Goal: Task Accomplishment & Management: Manage account settings

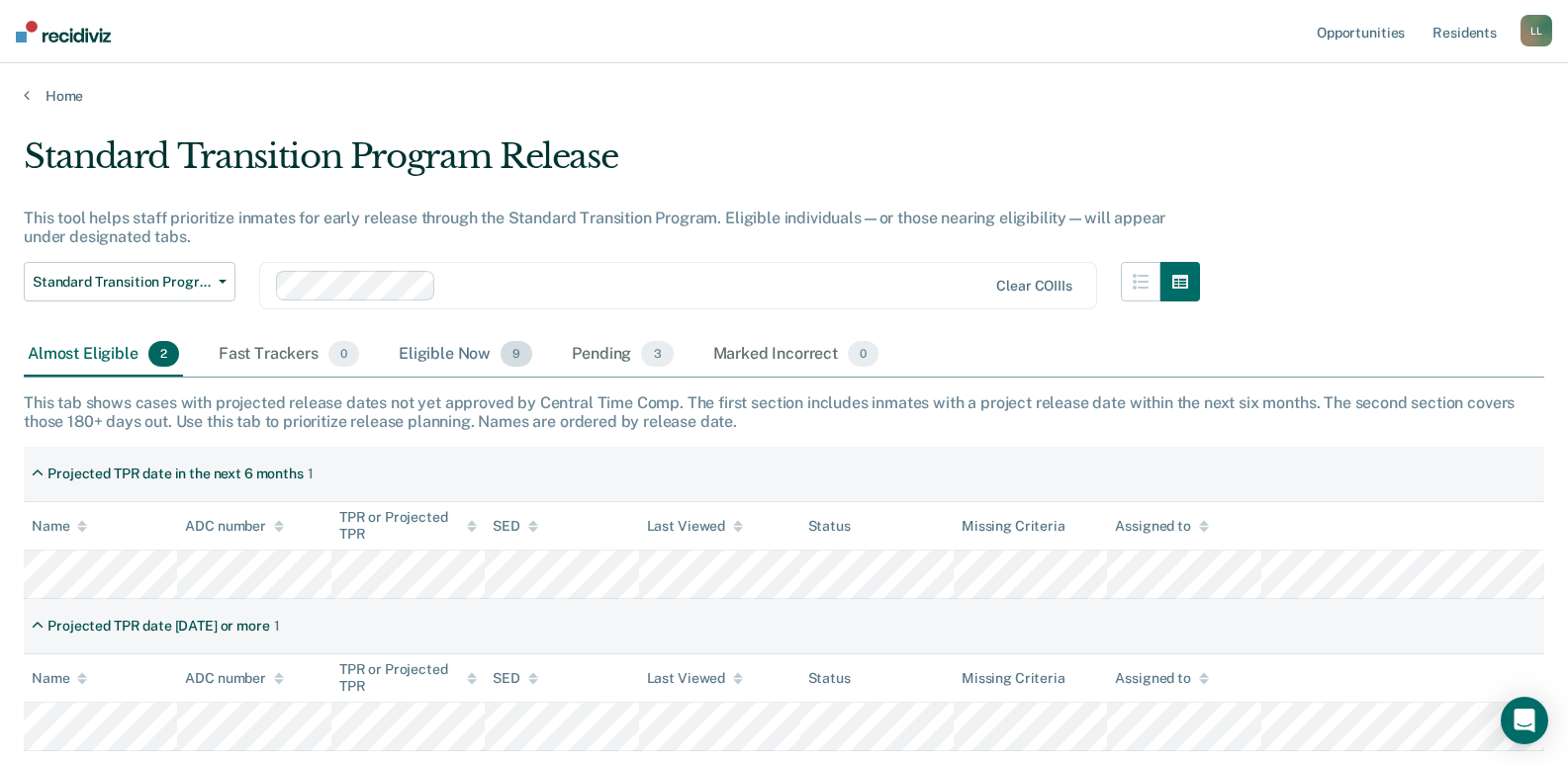
click at [469, 355] on div "Eligible Now 9" at bounding box center [465, 355] width 141 height 44
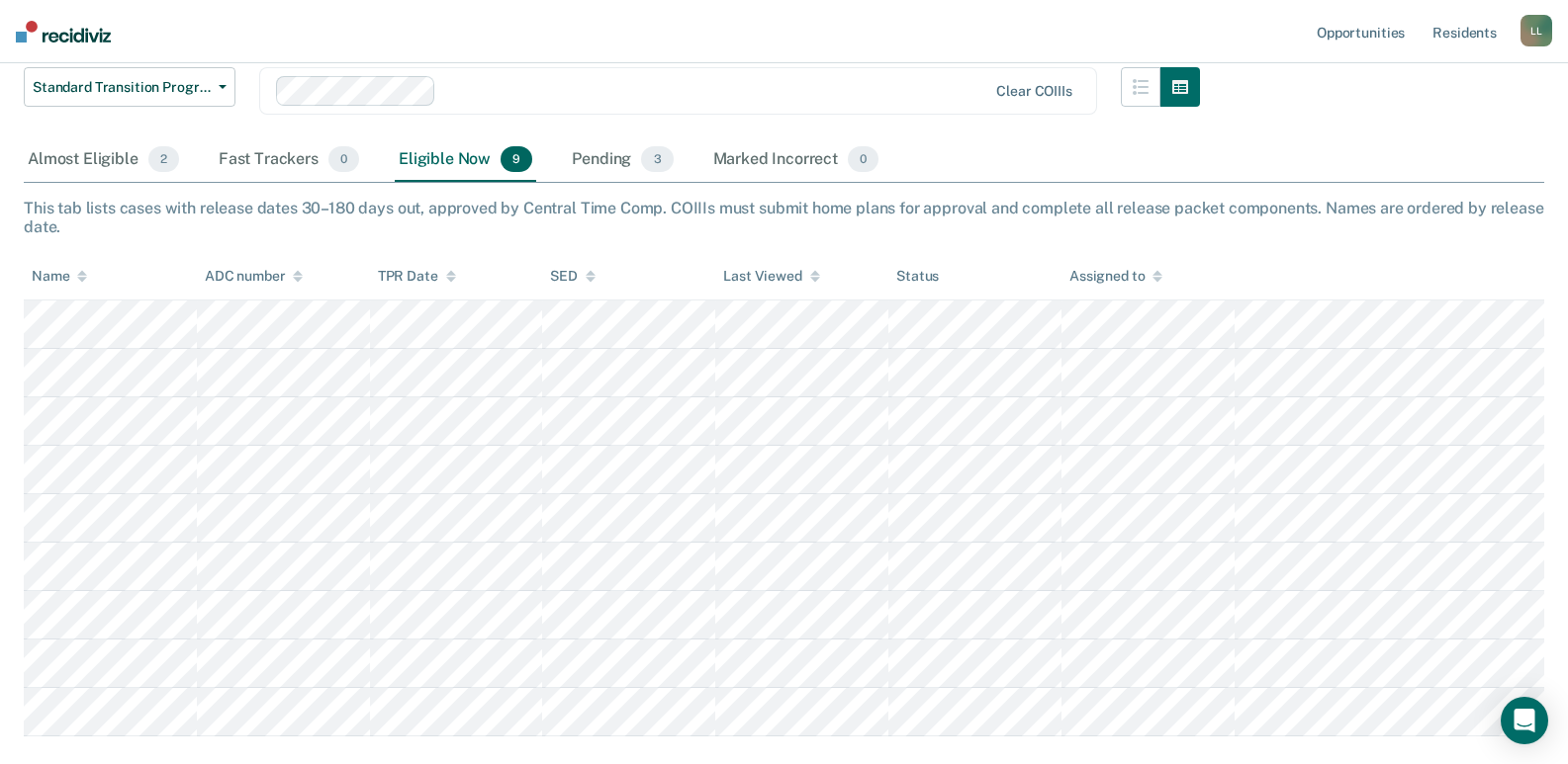
scroll to position [198, 0]
click at [597, 155] on div "Pending 3" at bounding box center [621, 157] width 108 height 44
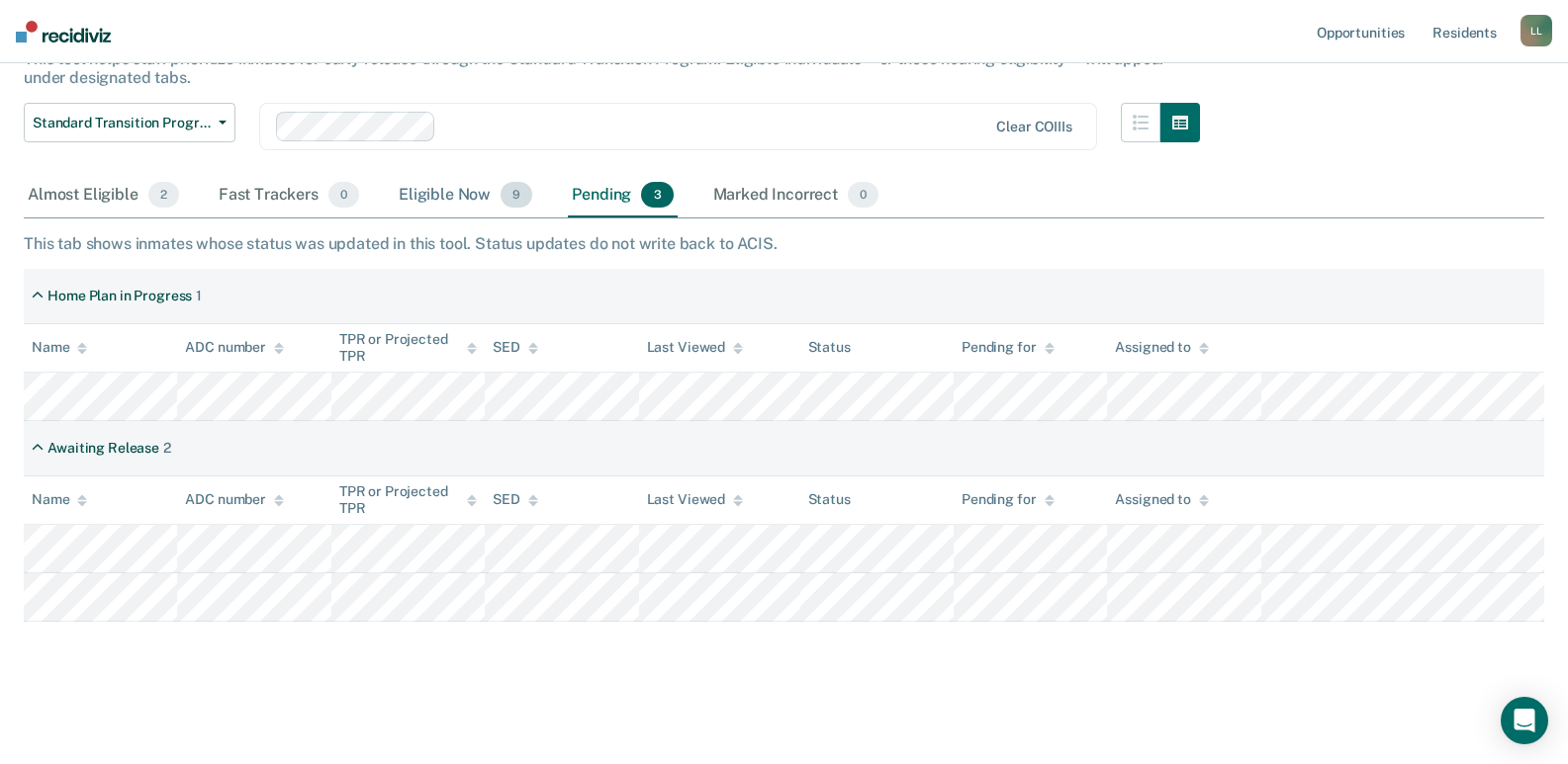
click at [439, 194] on div "Eligible Now 9" at bounding box center [465, 196] width 141 height 44
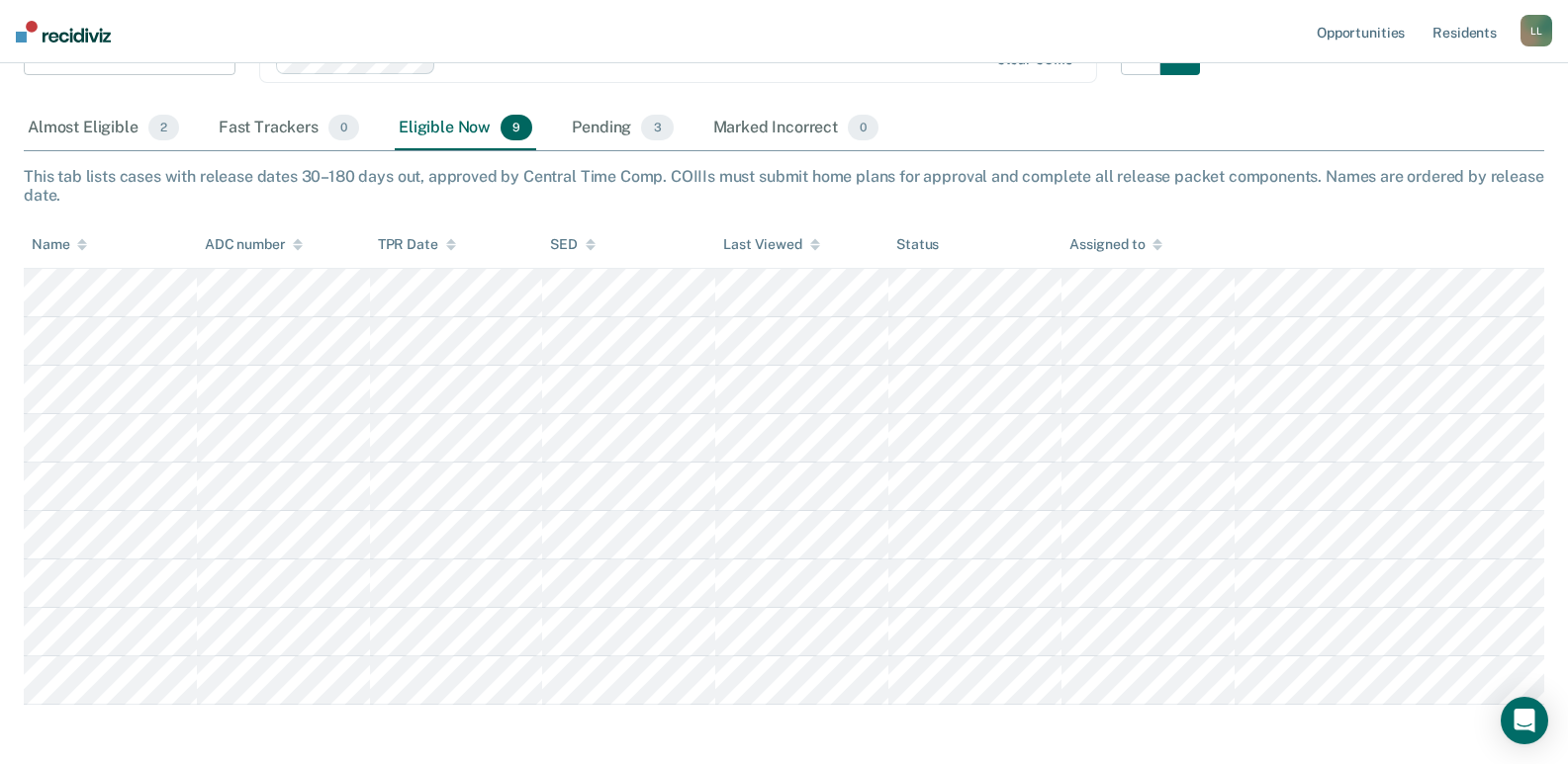
scroll to position [258, 0]
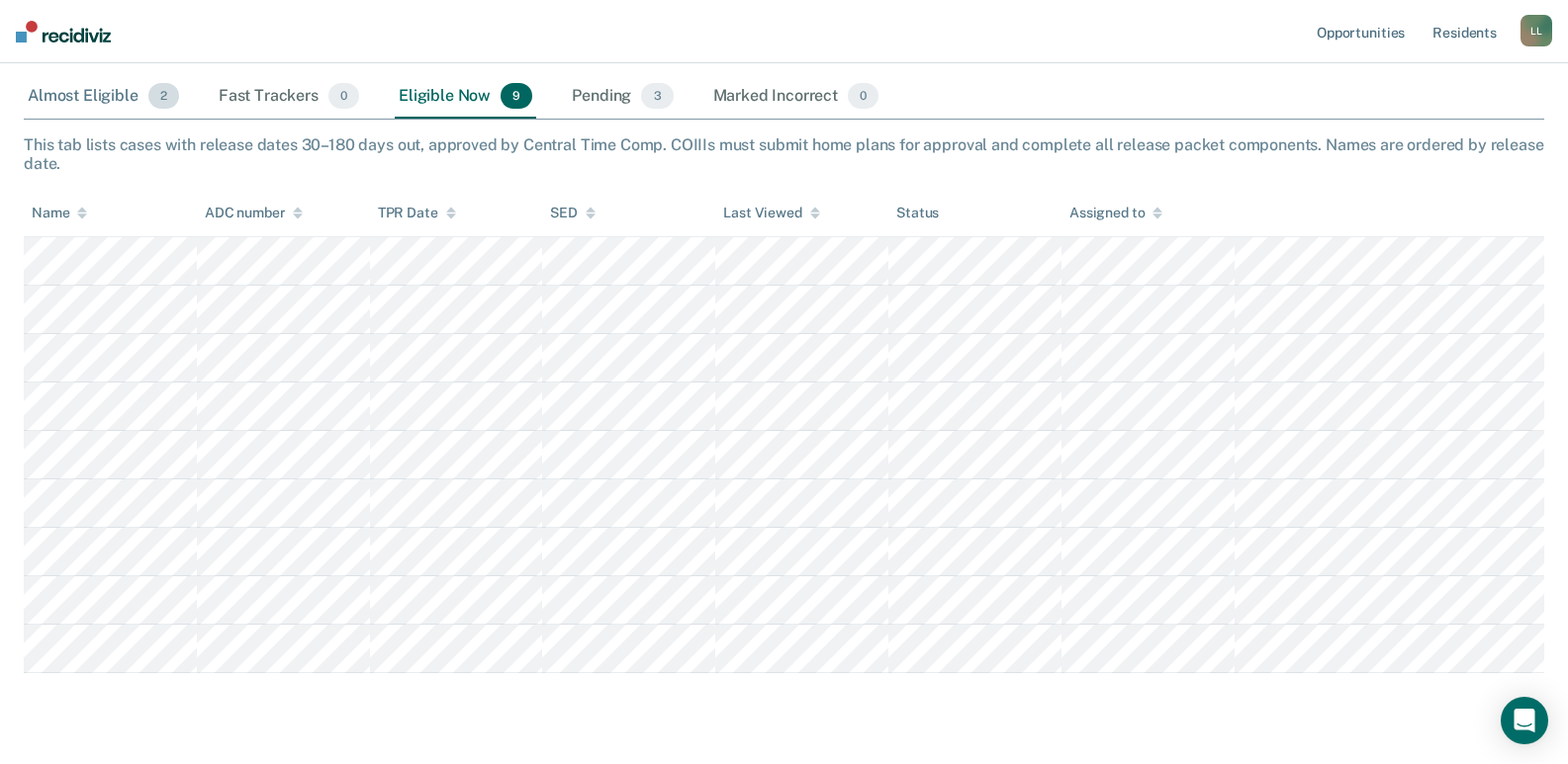
click at [85, 99] on div "Almost Eligible 2" at bounding box center [103, 97] width 159 height 44
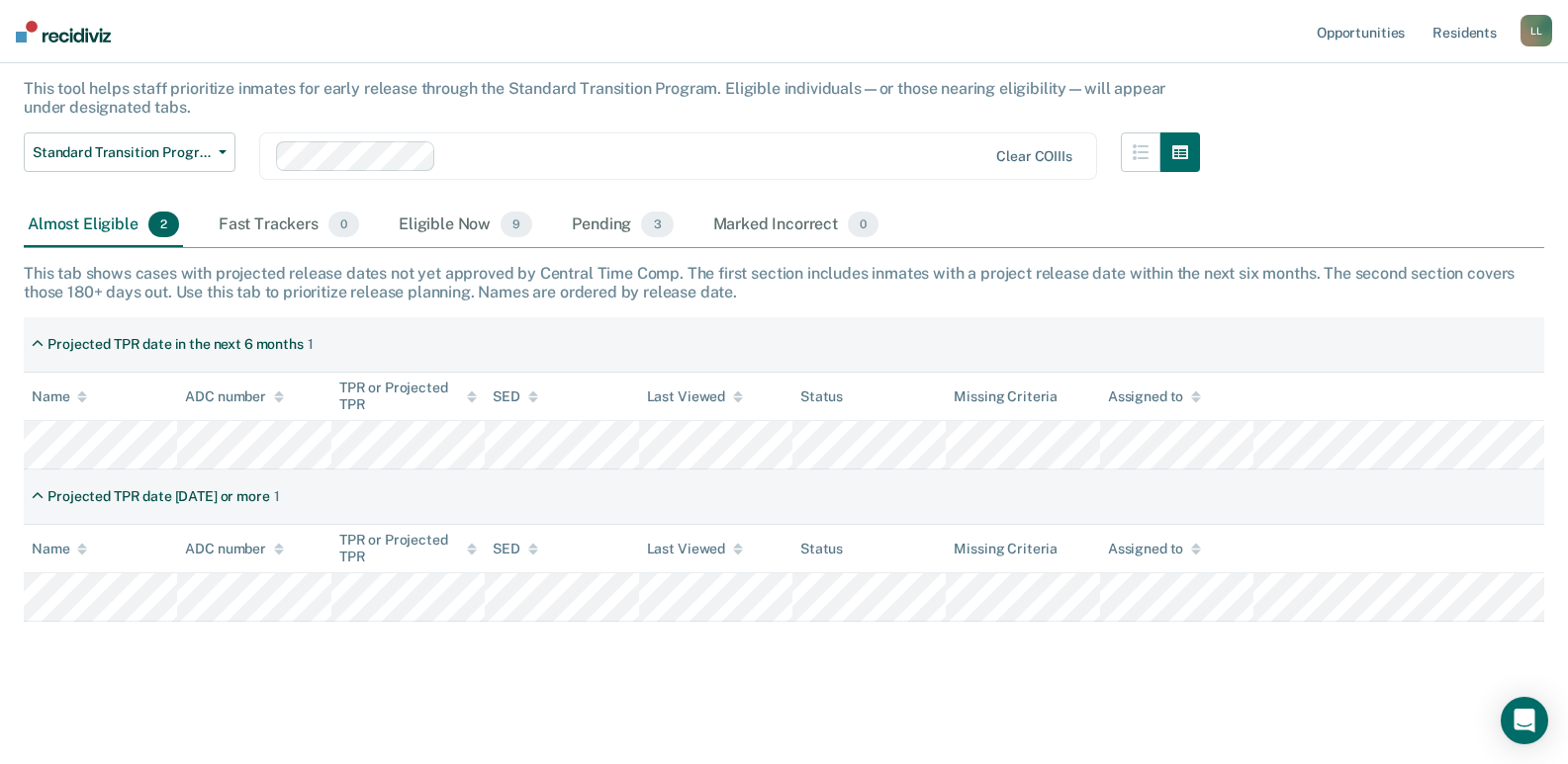
scroll to position [129, 0]
click at [457, 225] on div "Eligible Now 9" at bounding box center [465, 226] width 141 height 44
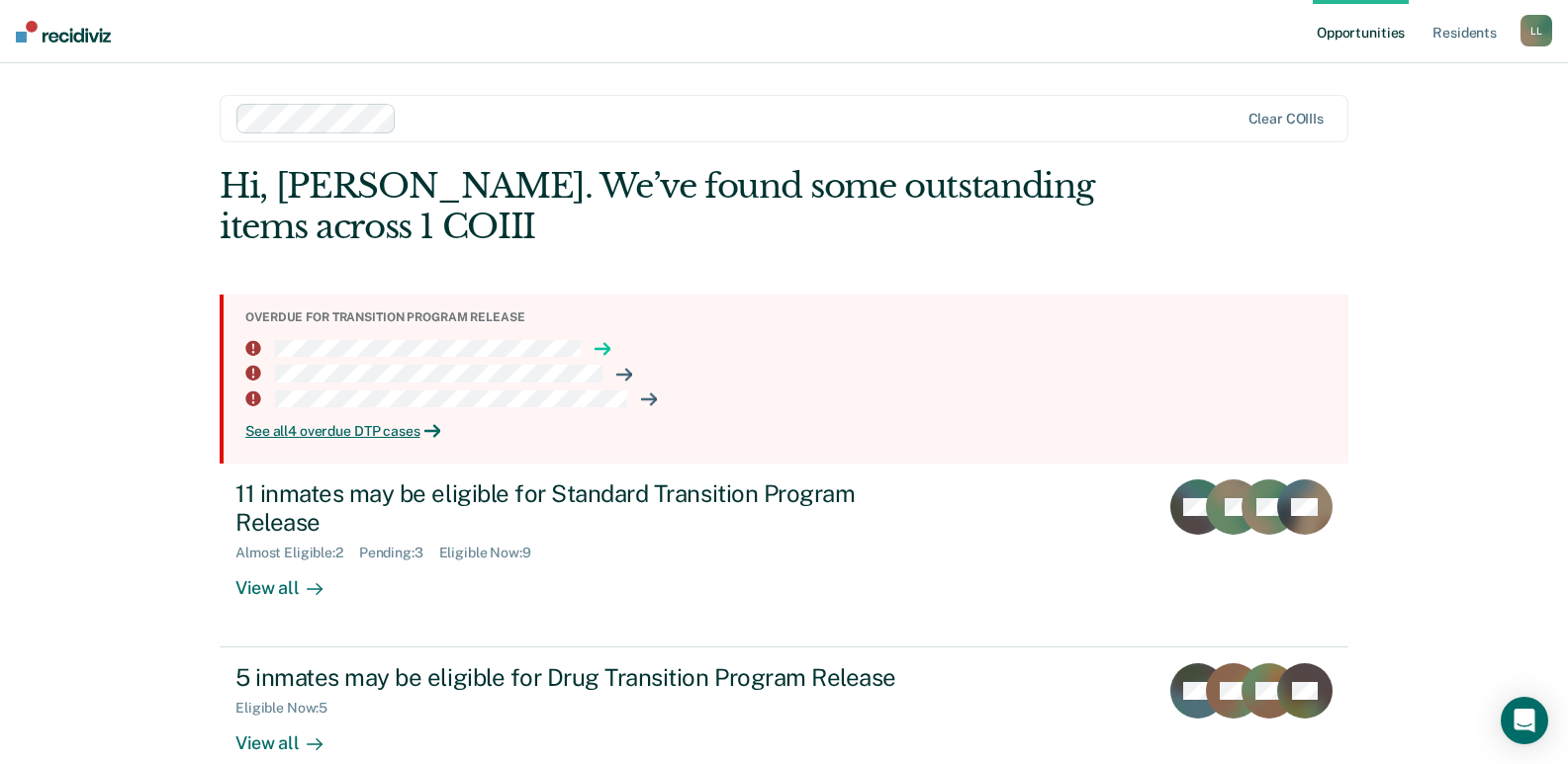
click at [594, 349] on icon at bounding box center [601, 349] width 15 height 0
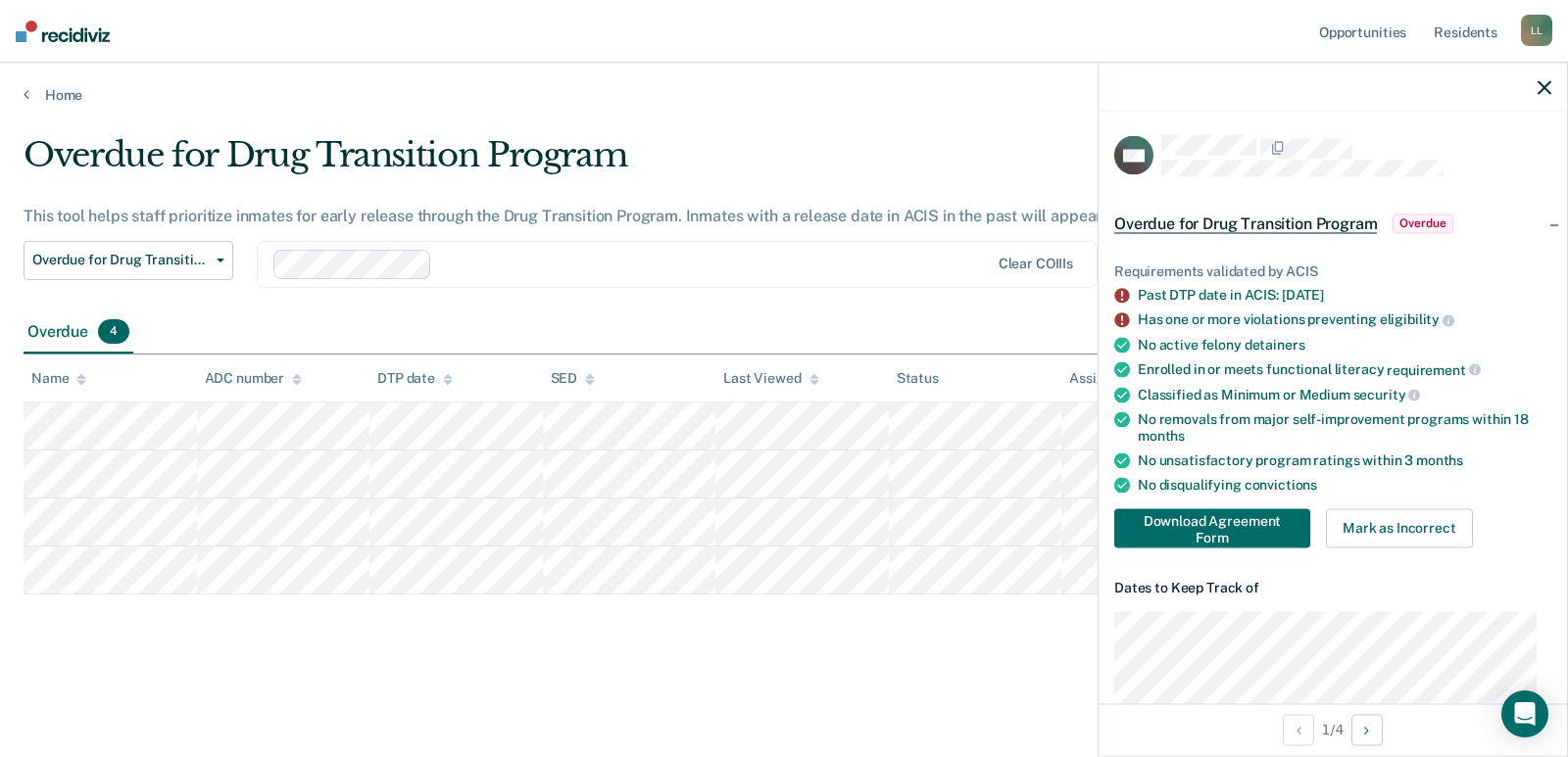
click at [1428, 223] on span "Overdue" at bounding box center [1421, 223] width 60 height 20
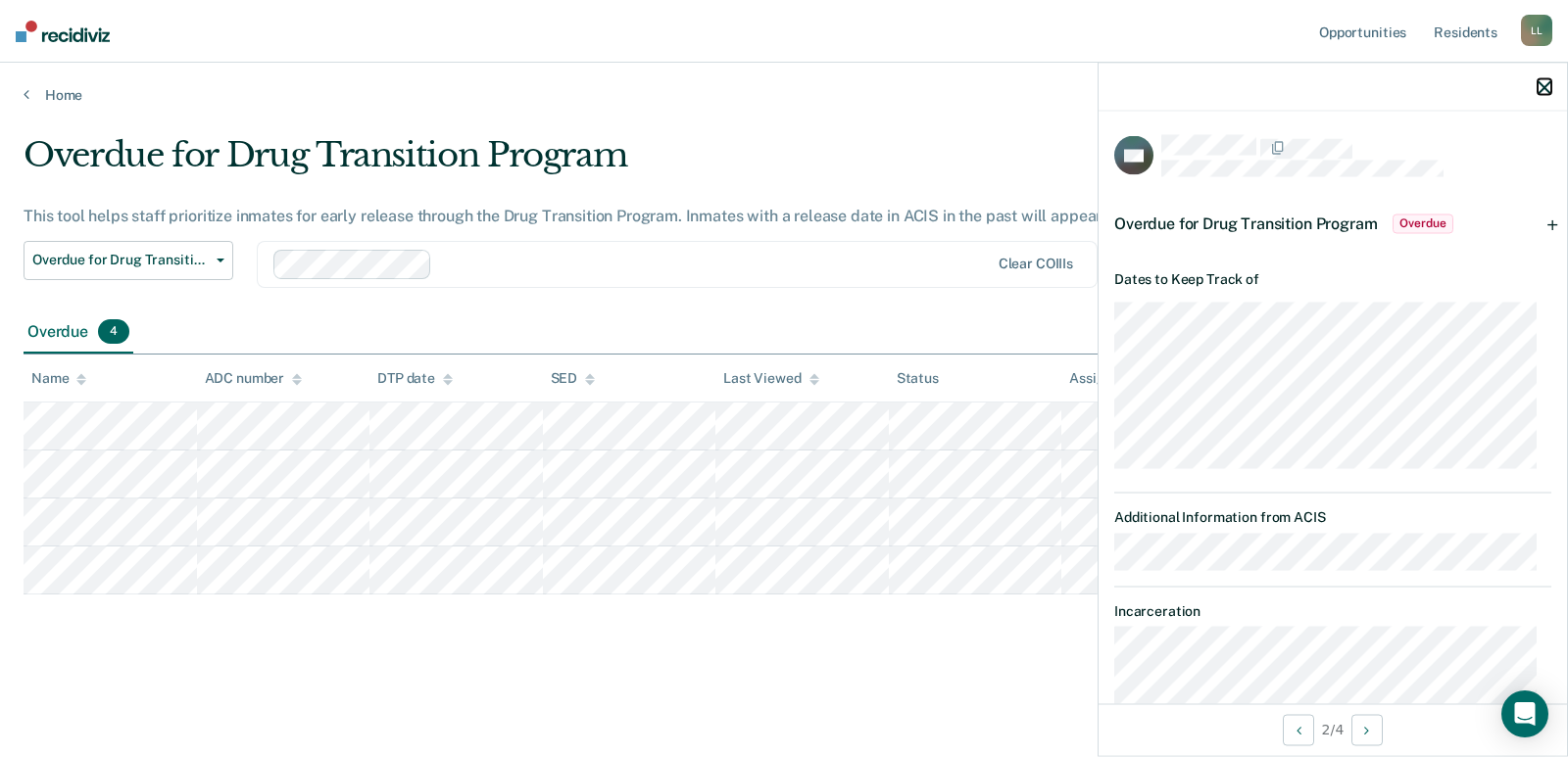
click at [1548, 91] on icon "button" at bounding box center [1544, 88] width 14 height 14
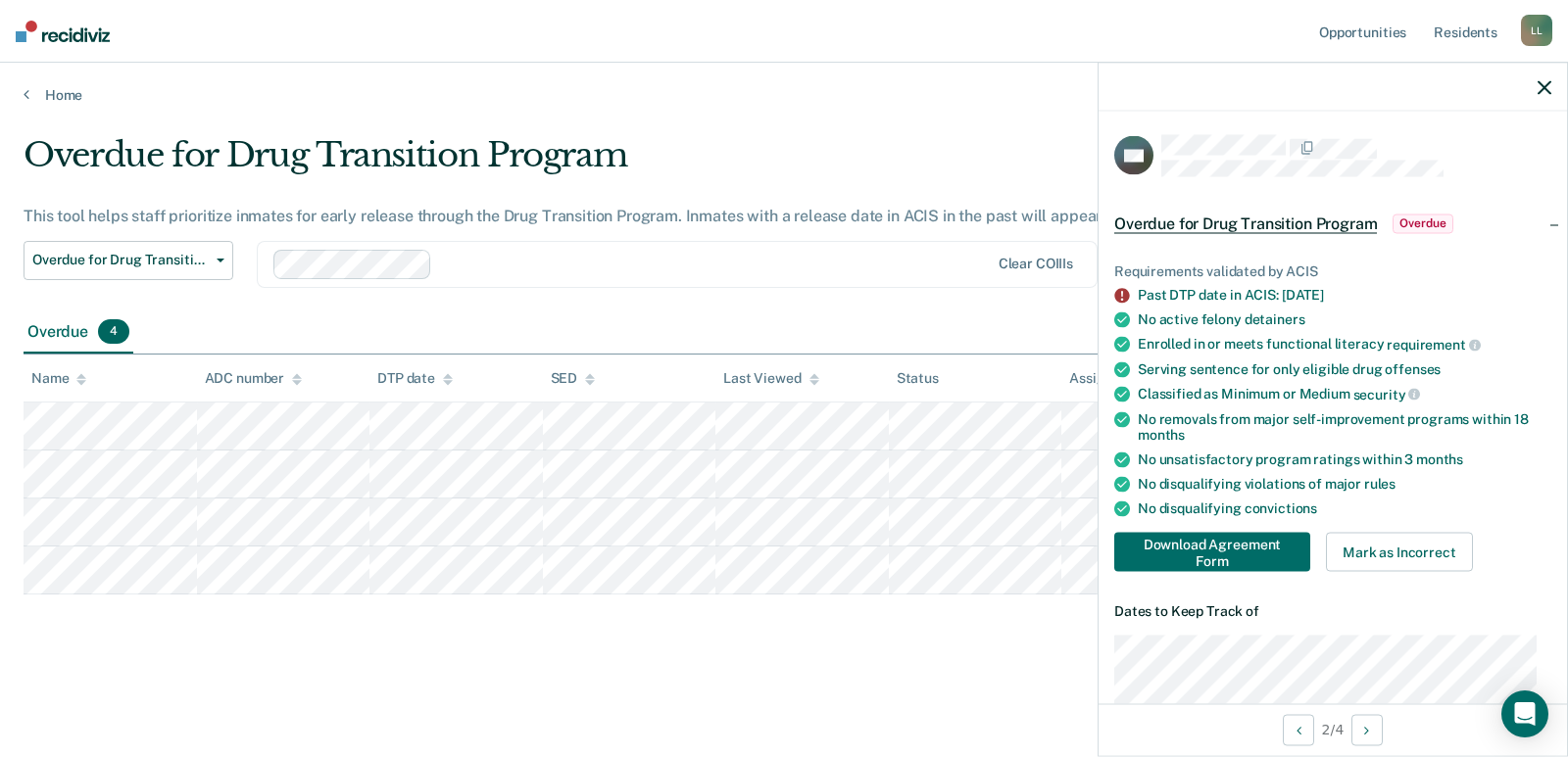
click at [1539, 222] on div "Overdue for Drug Transition Program Overdue" at bounding box center [1333, 223] width 469 height 63
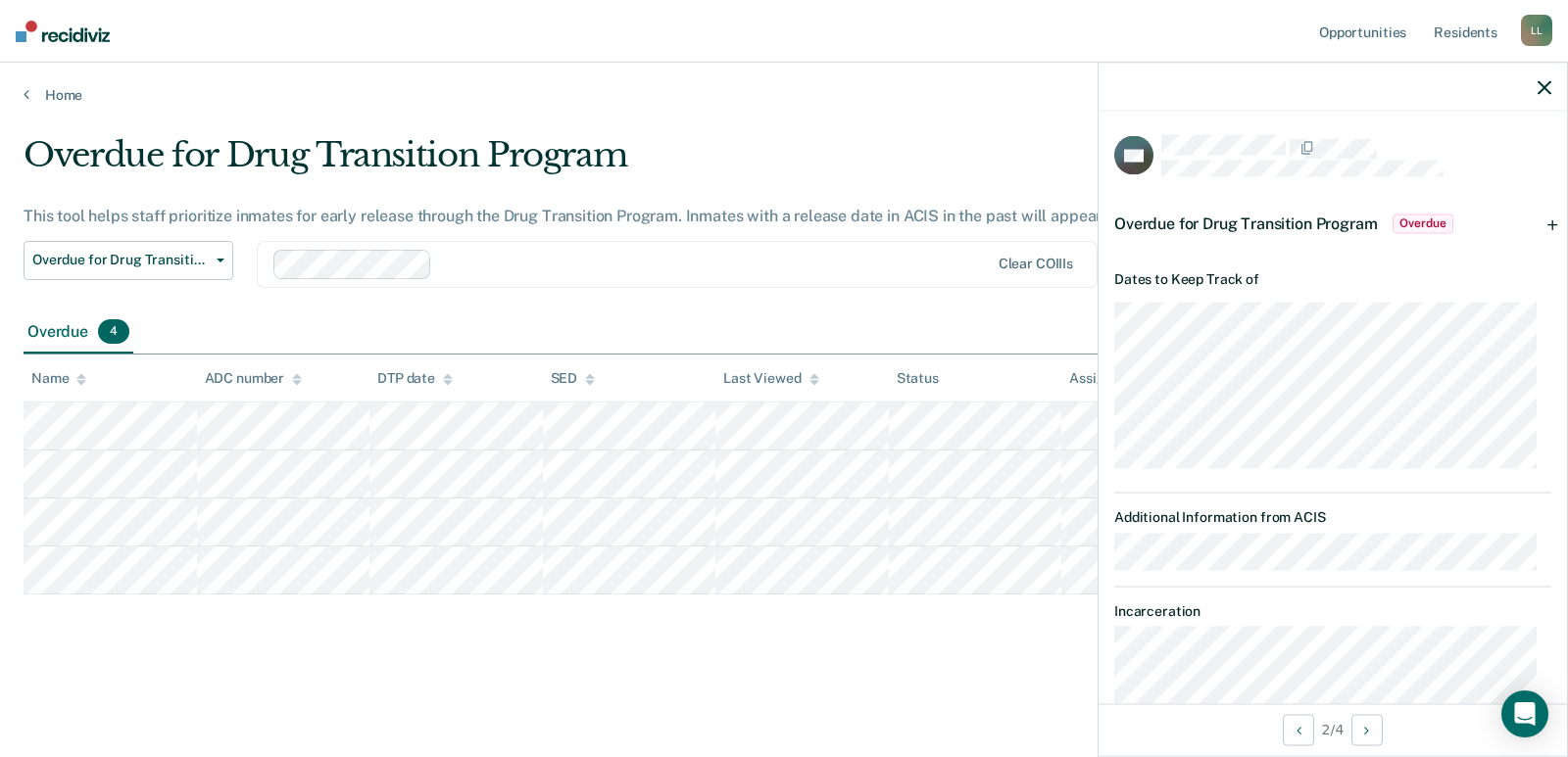
click at [1539, 222] on div "Overdue for Drug Transition Program Overdue" at bounding box center [1333, 223] width 469 height 63
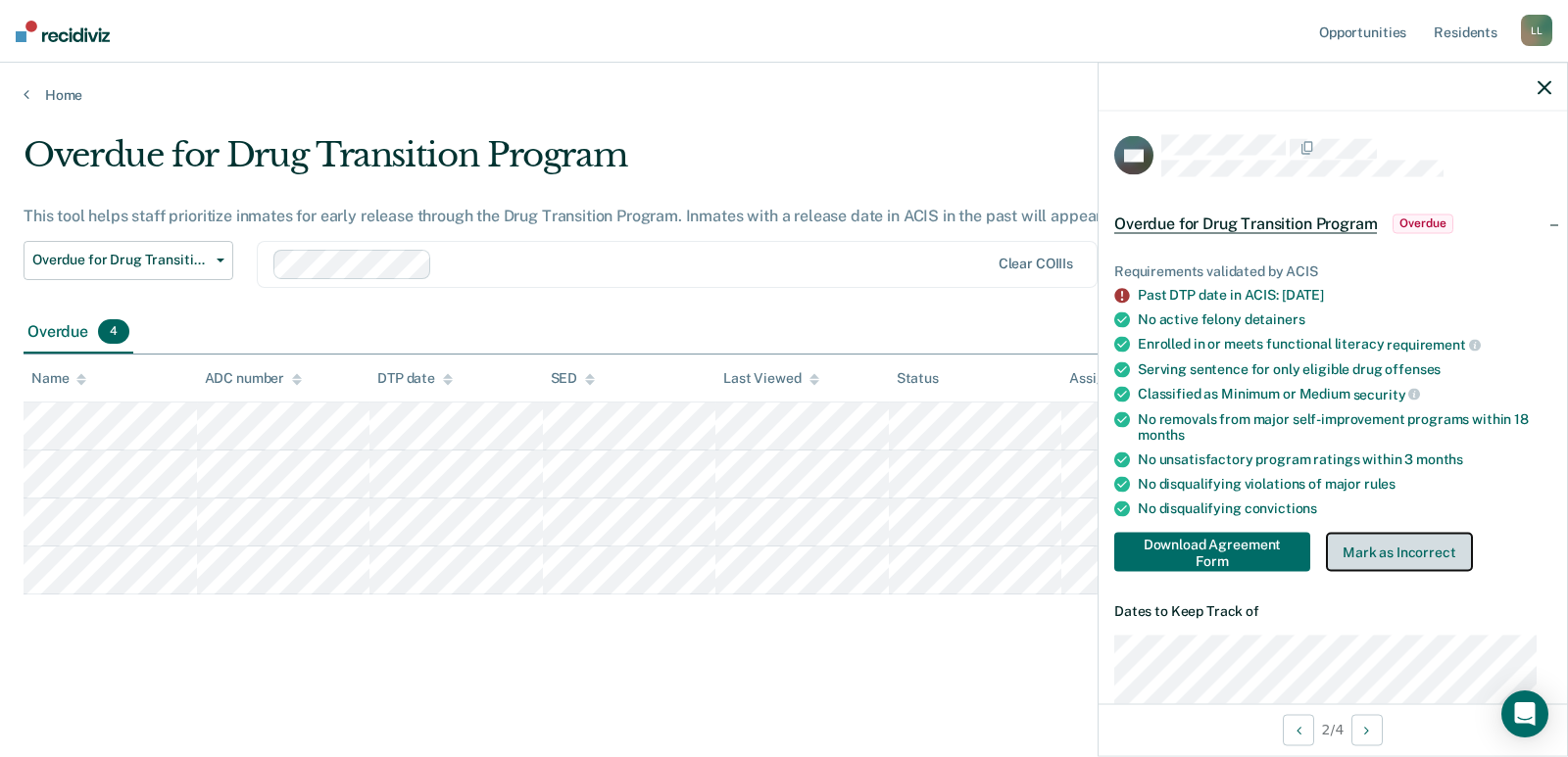
click at [1410, 547] on button "Mark as Incorrect" at bounding box center [1399, 553] width 147 height 39
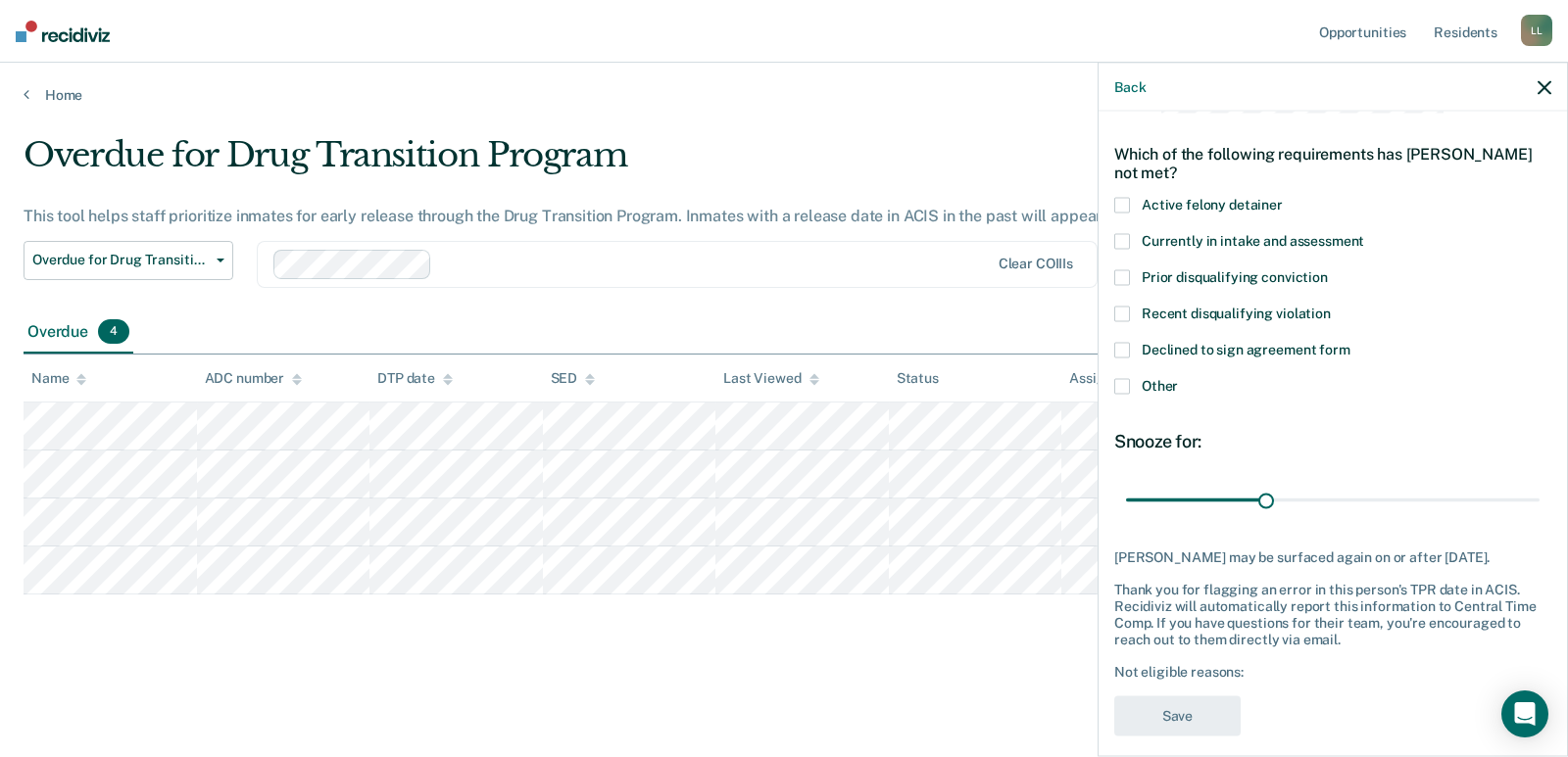
scroll to position [97, 0]
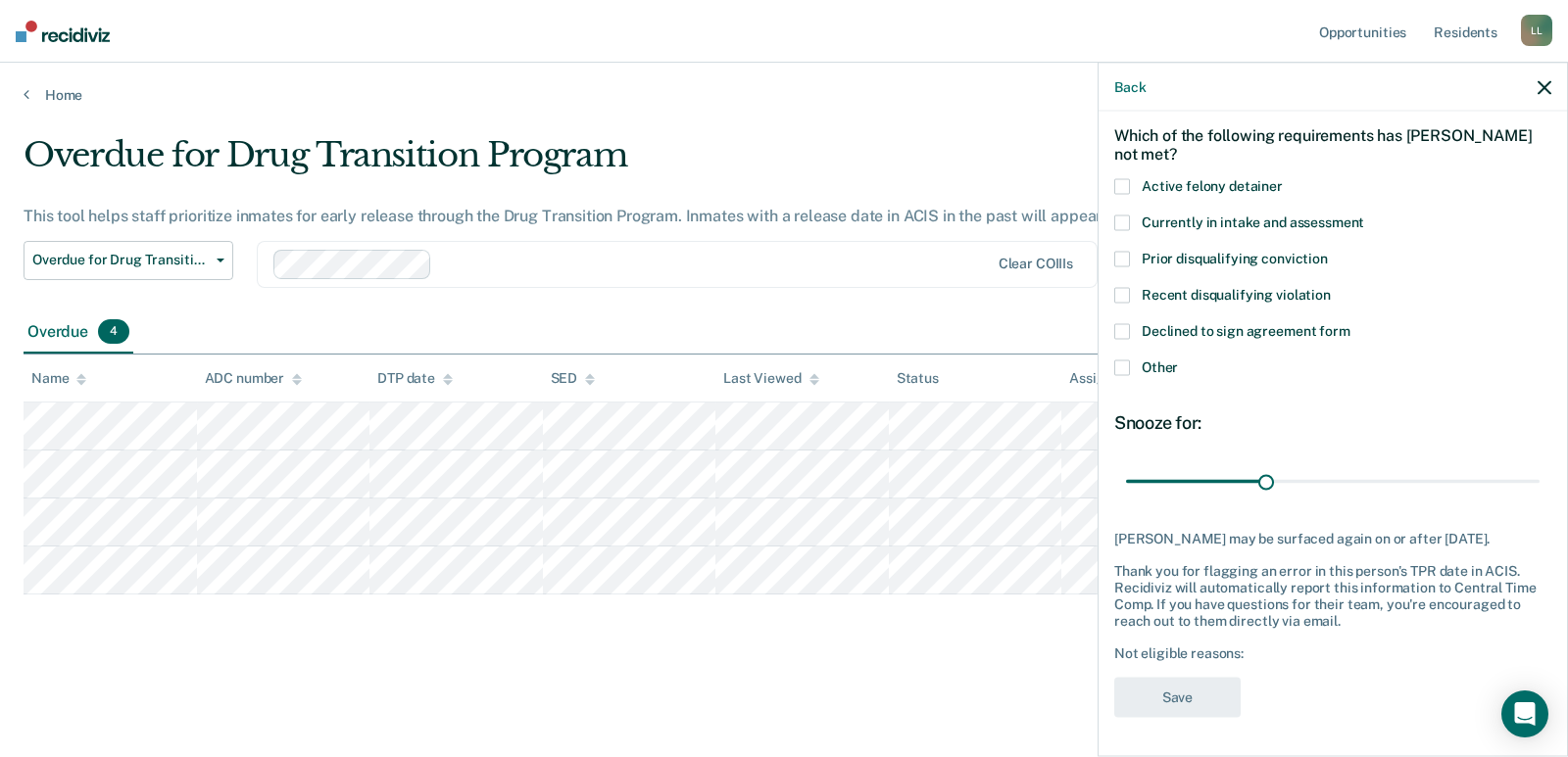
click at [1123, 359] on span at bounding box center [1122, 367] width 16 height 16
click at [1177, 359] on input "Other" at bounding box center [1177, 359] width 0 height 0
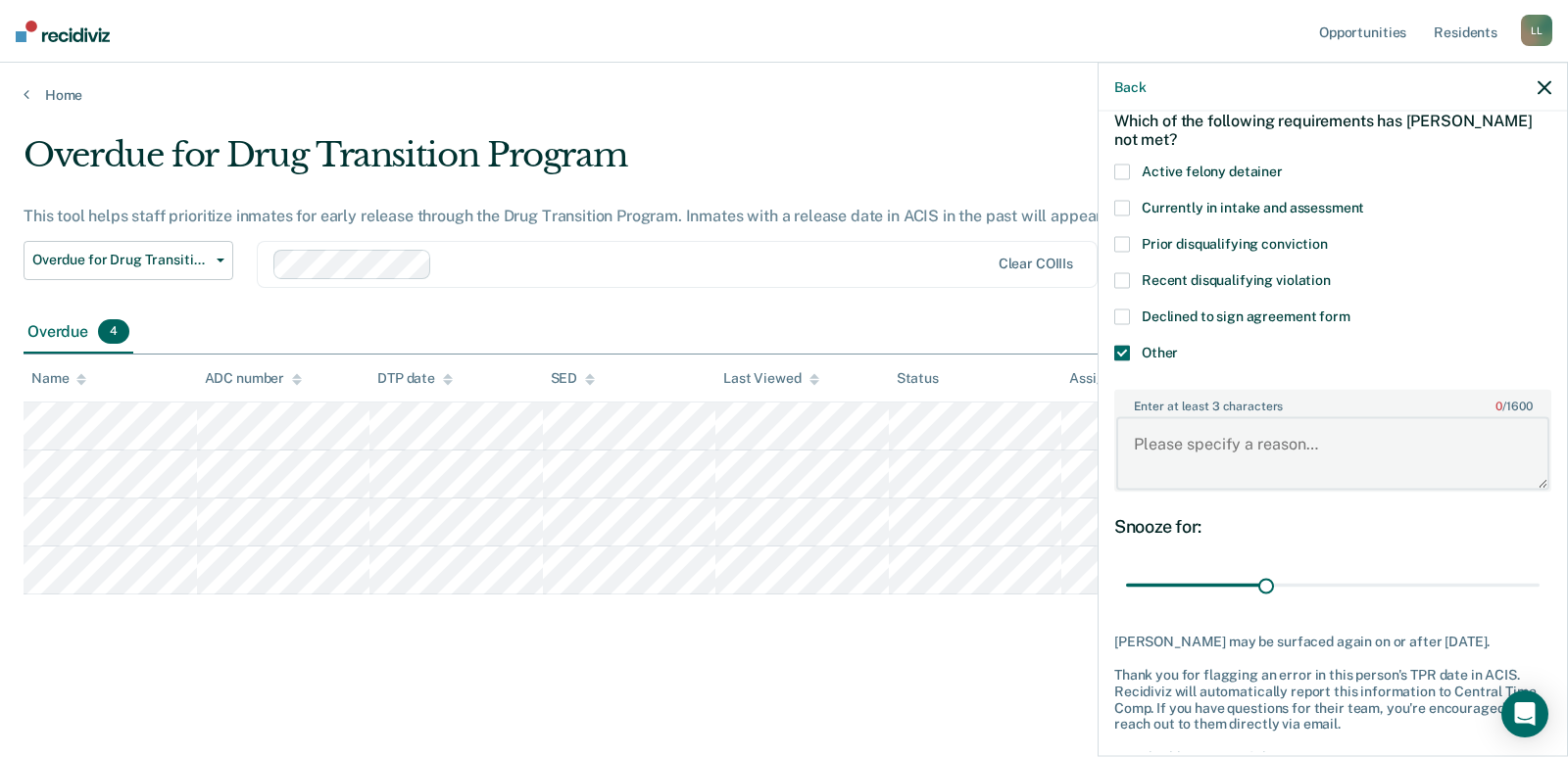
click at [1233, 445] on textarea "Enter at least 3 characters 0 / 1600" at bounding box center [1333, 454] width 433 height 73
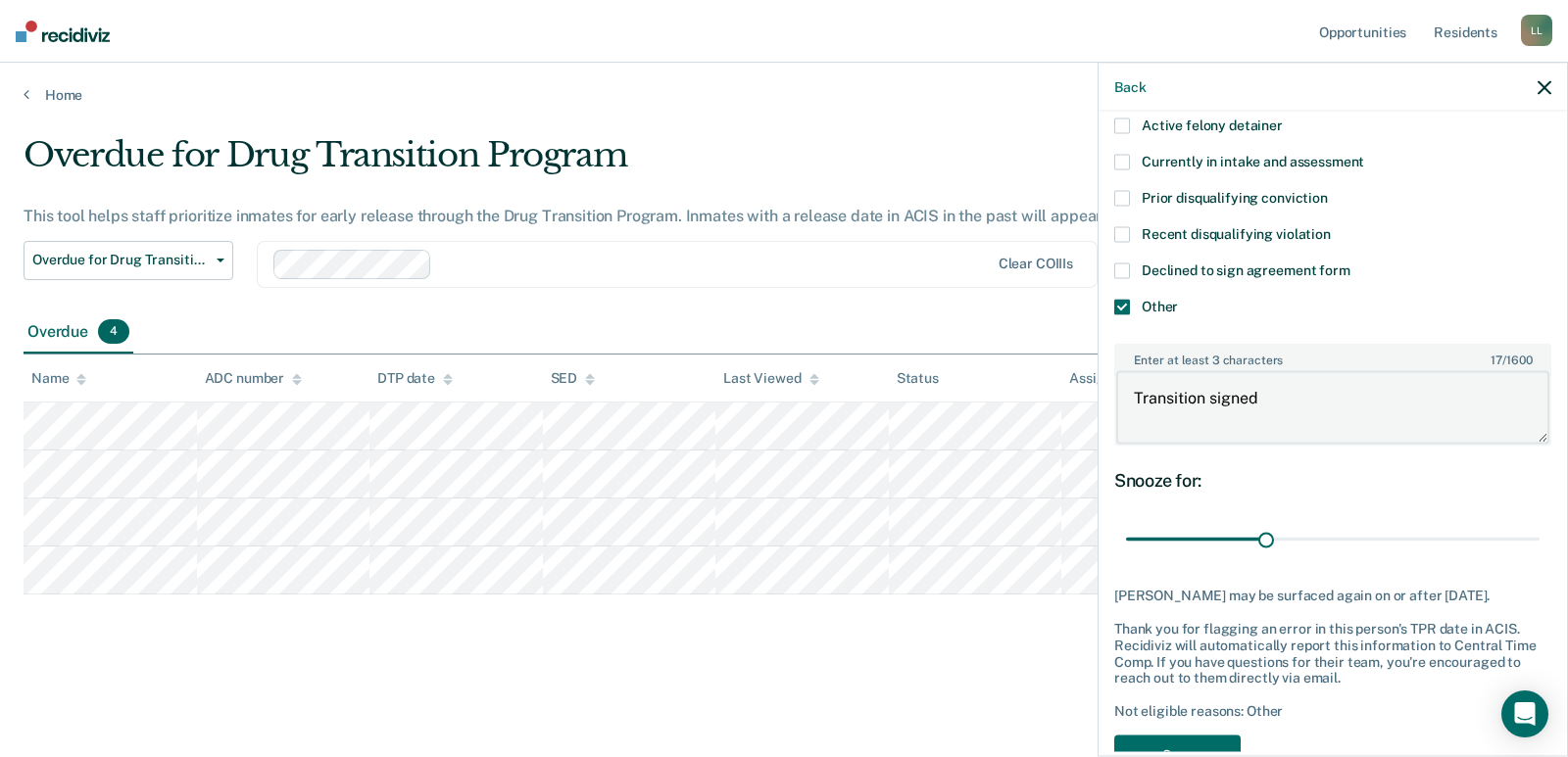
scroll to position [216, 0]
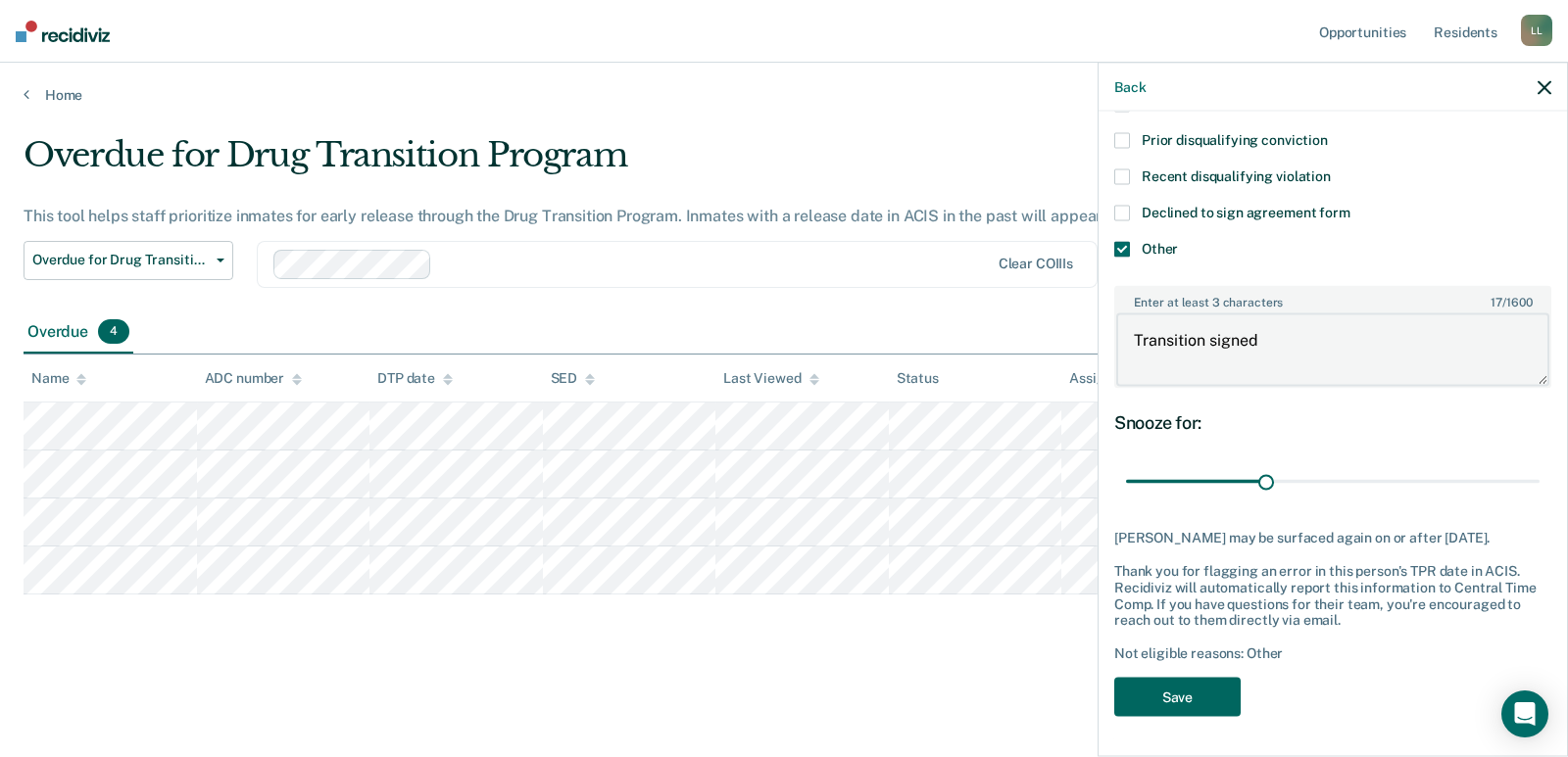
type textarea "Transition signed"
click at [1175, 688] on button "Save" at bounding box center [1177, 697] width 126 height 40
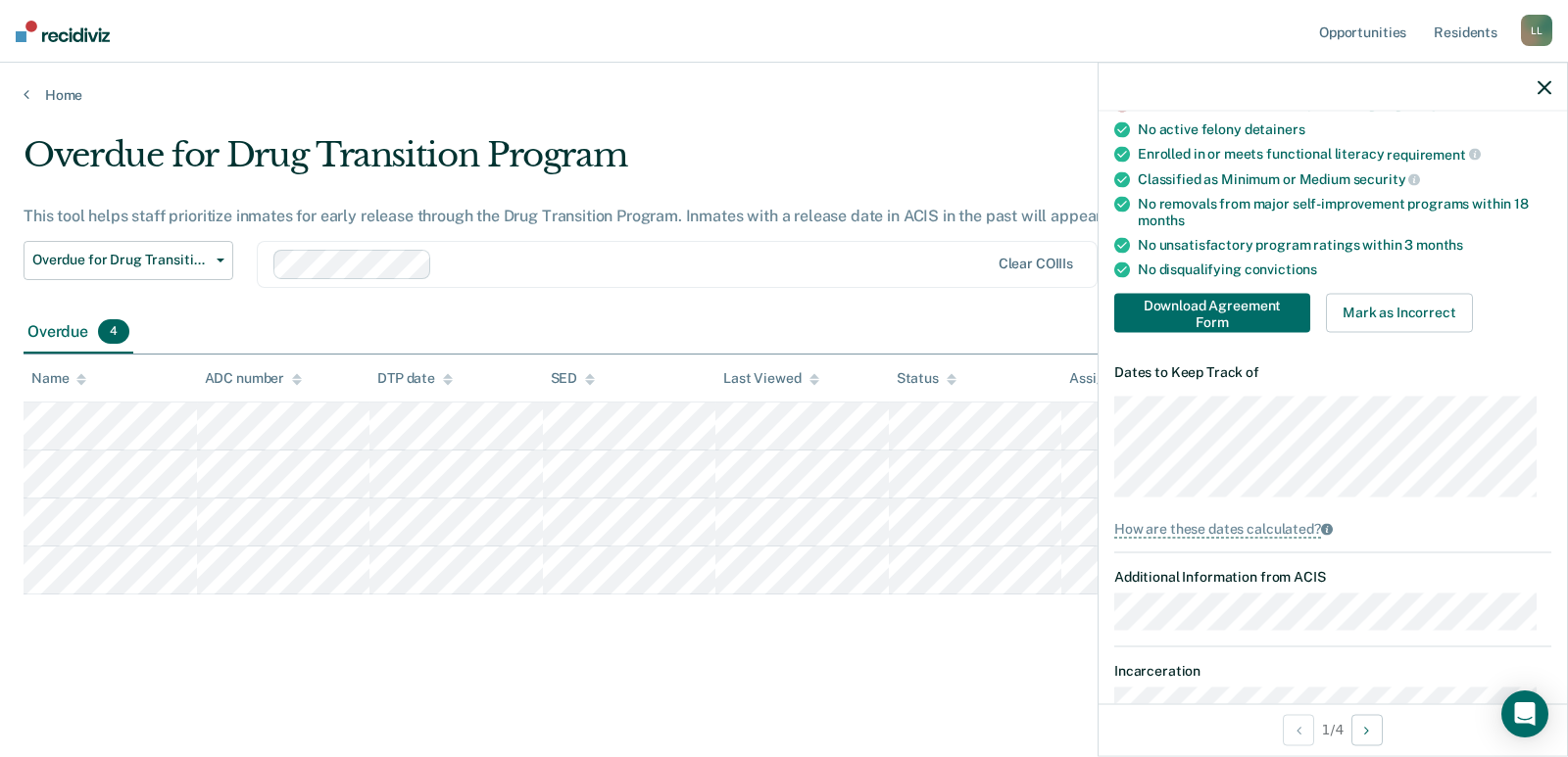
scroll to position [240, 0]
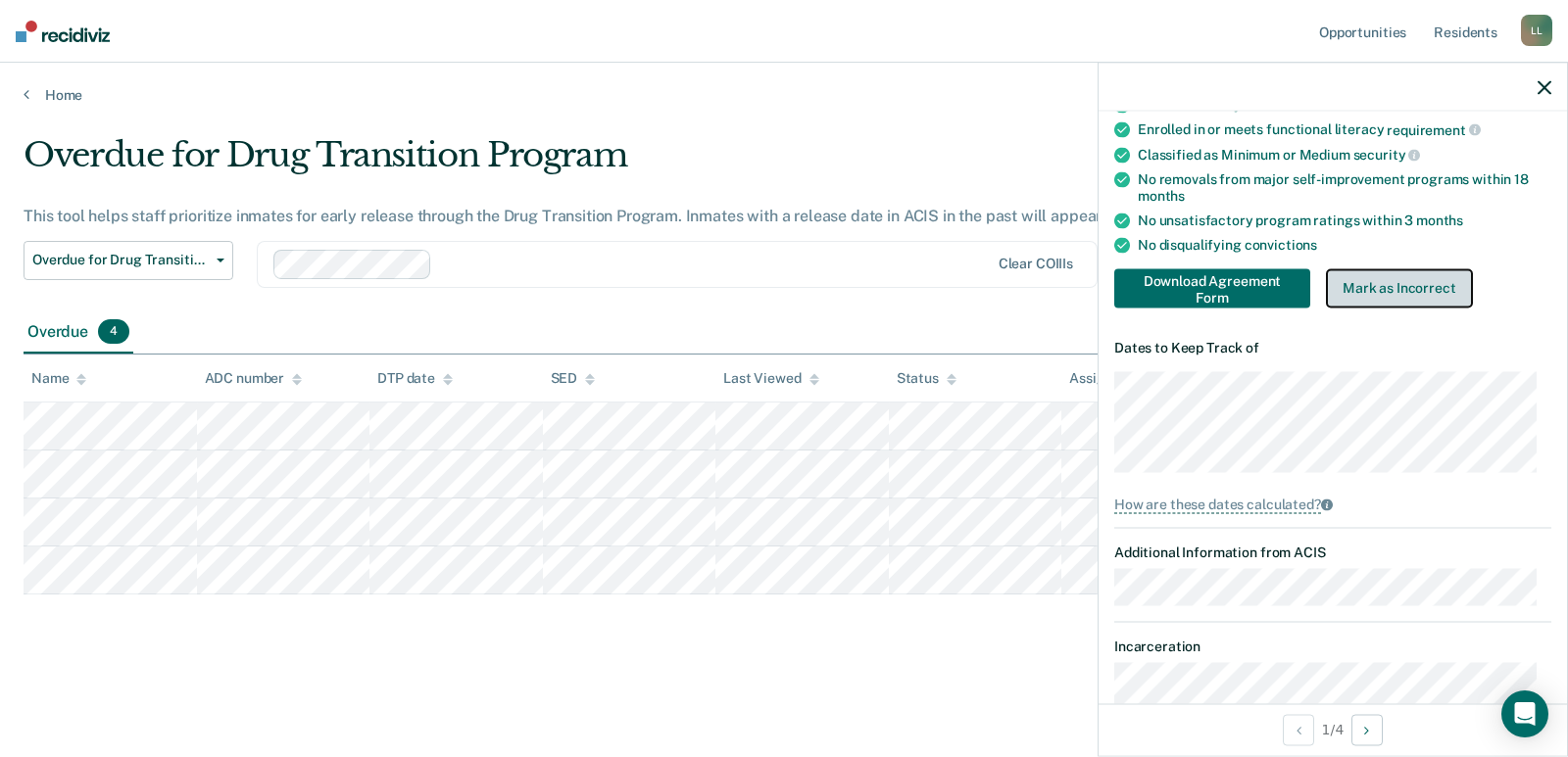
click at [1381, 291] on button "Mark as Incorrect" at bounding box center [1399, 288] width 147 height 39
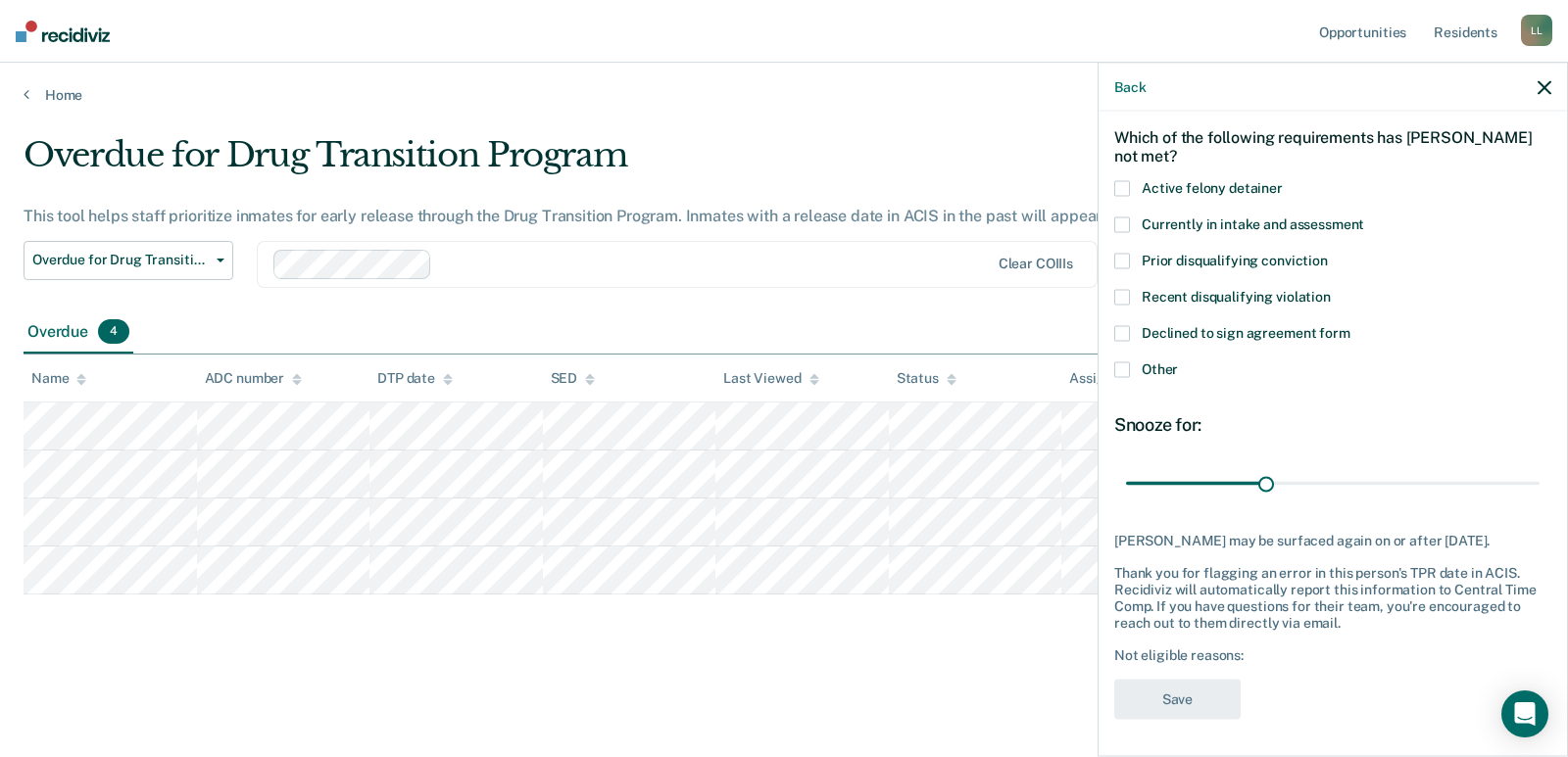
click at [1130, 331] on label "Declined to sign agreement form" at bounding box center [1333, 335] width 437 height 21
click at [1350, 325] on input "Declined to sign agreement form" at bounding box center [1350, 325] width 0 height 0
click at [1189, 703] on button "Save" at bounding box center [1177, 699] width 126 height 40
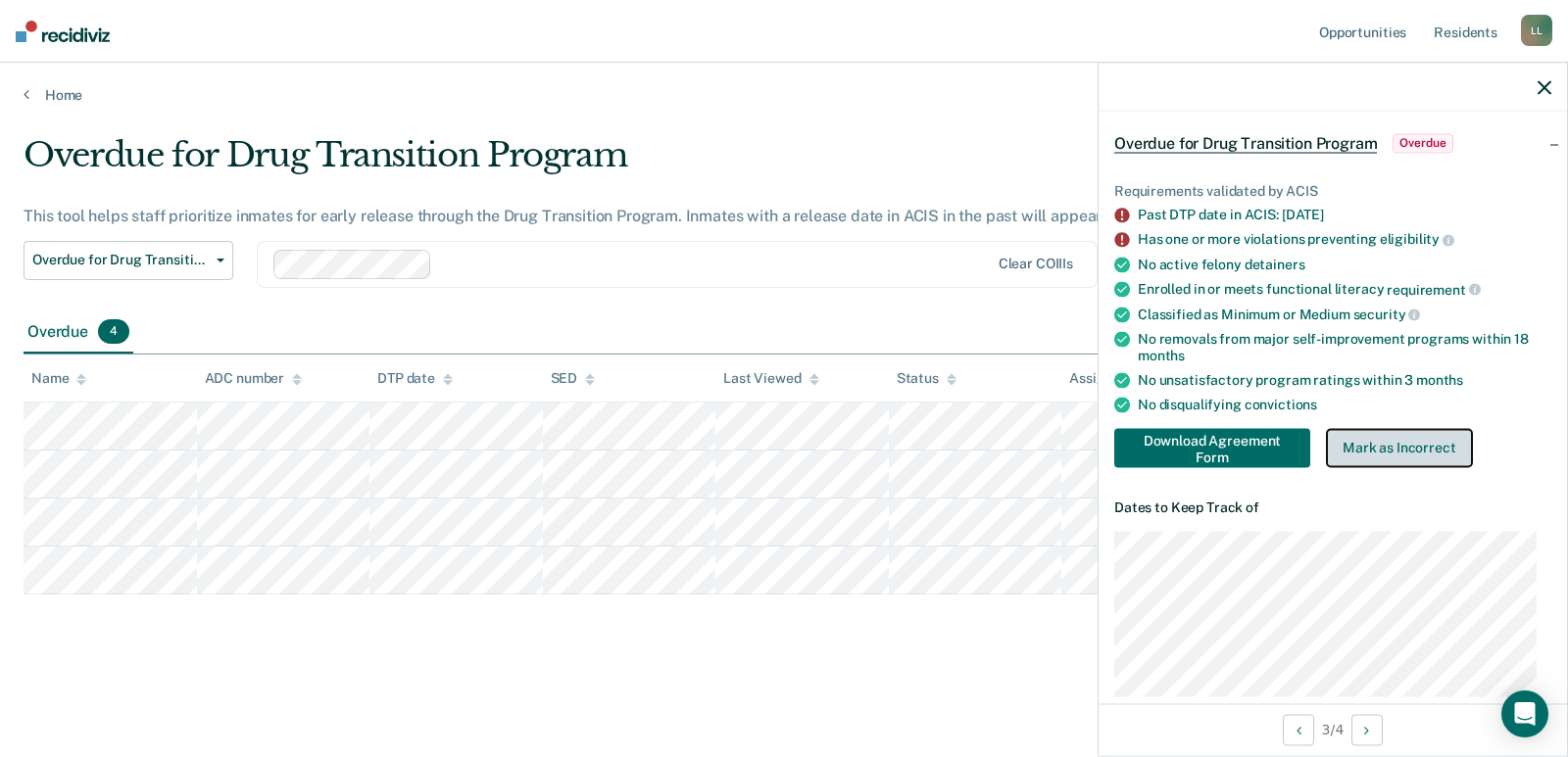
click at [1393, 455] on button "Mark as Incorrect" at bounding box center [1399, 448] width 147 height 39
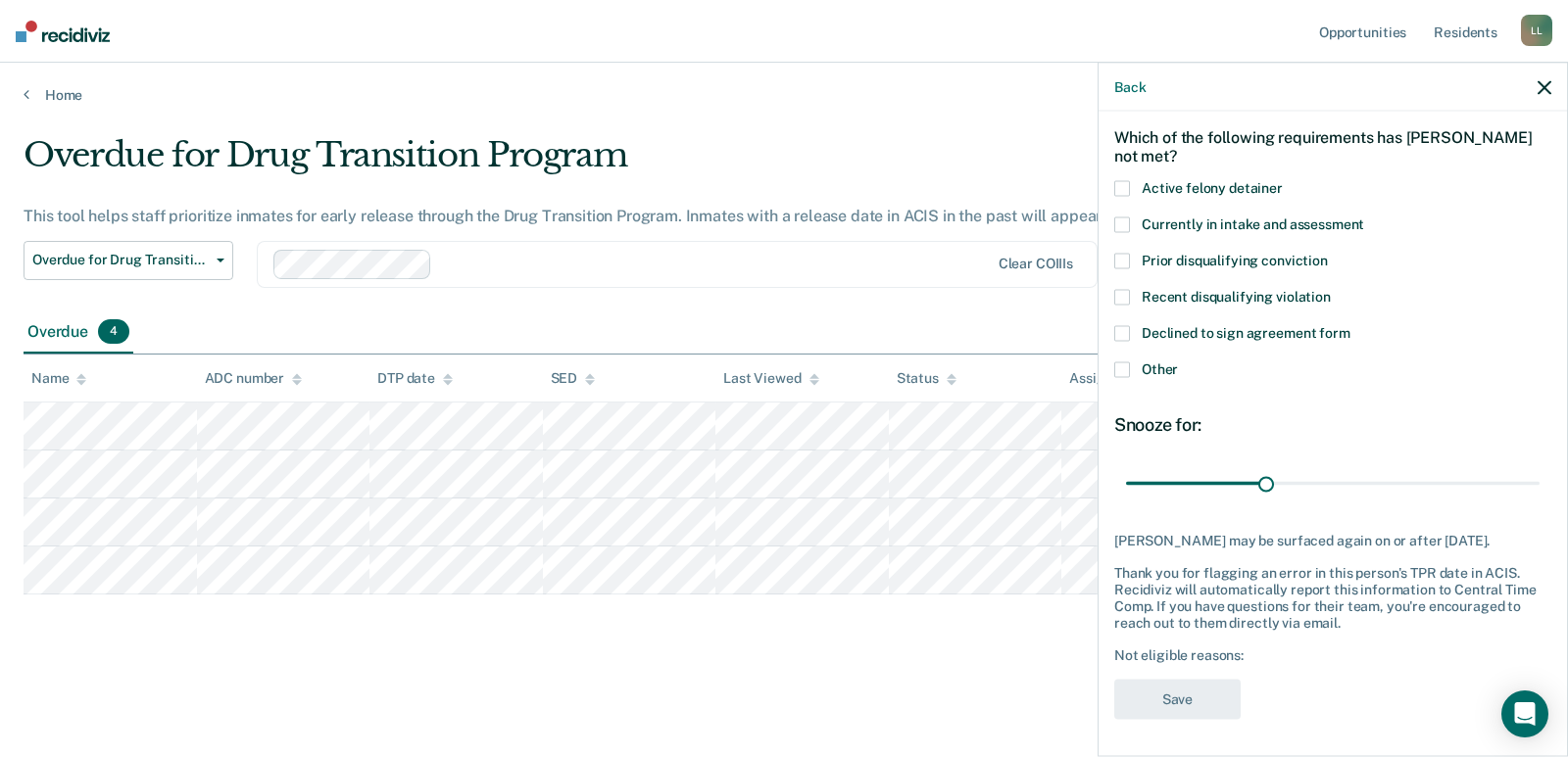
click at [1128, 298] on span at bounding box center [1122, 297] width 16 height 16
click at [1331, 289] on input "Recent disqualifying violation" at bounding box center [1331, 289] width 0 height 0
click at [1185, 700] on button "Save" at bounding box center [1177, 697] width 126 height 40
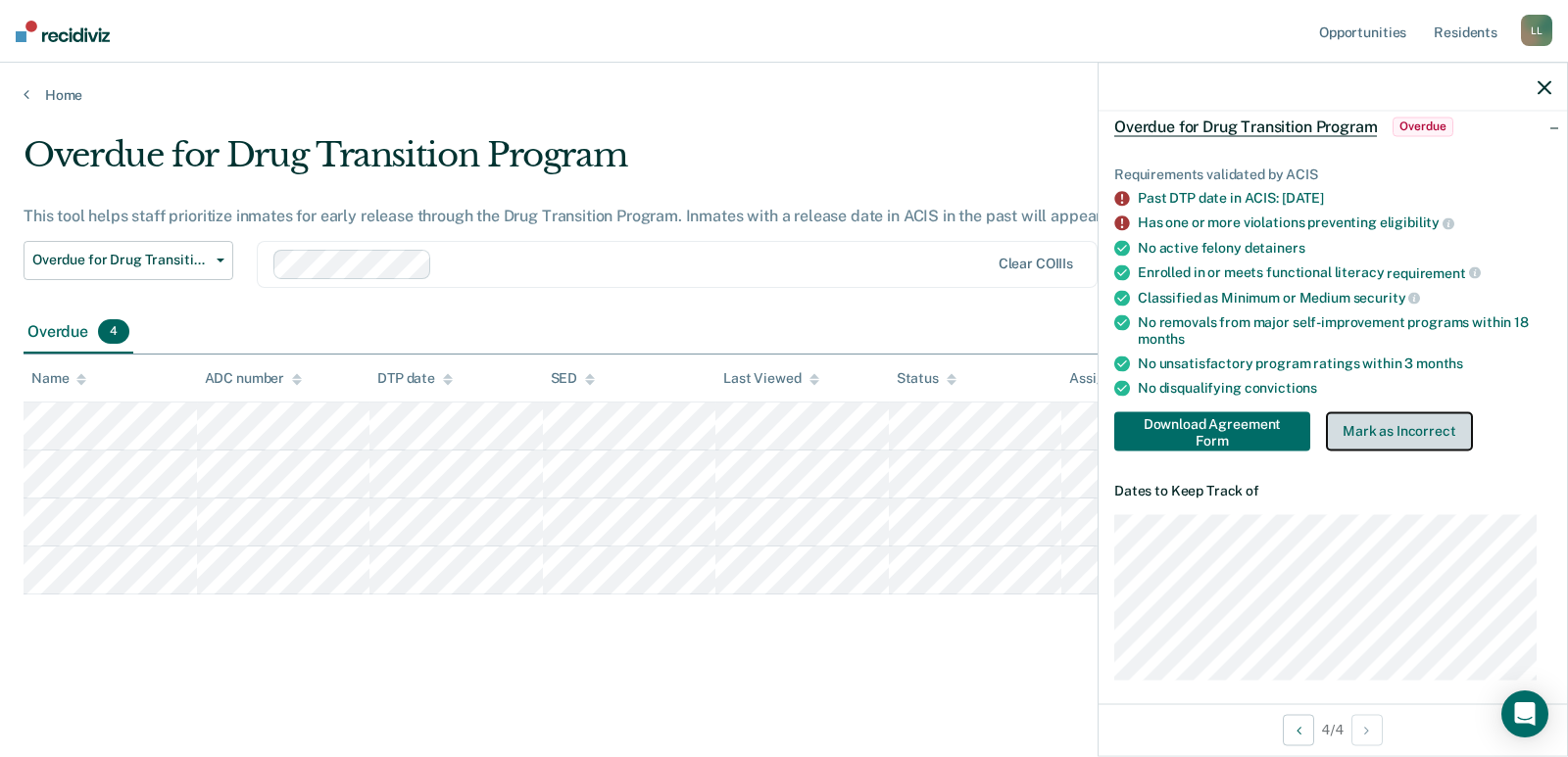
click at [1392, 437] on button "Mark as Incorrect" at bounding box center [1399, 431] width 147 height 39
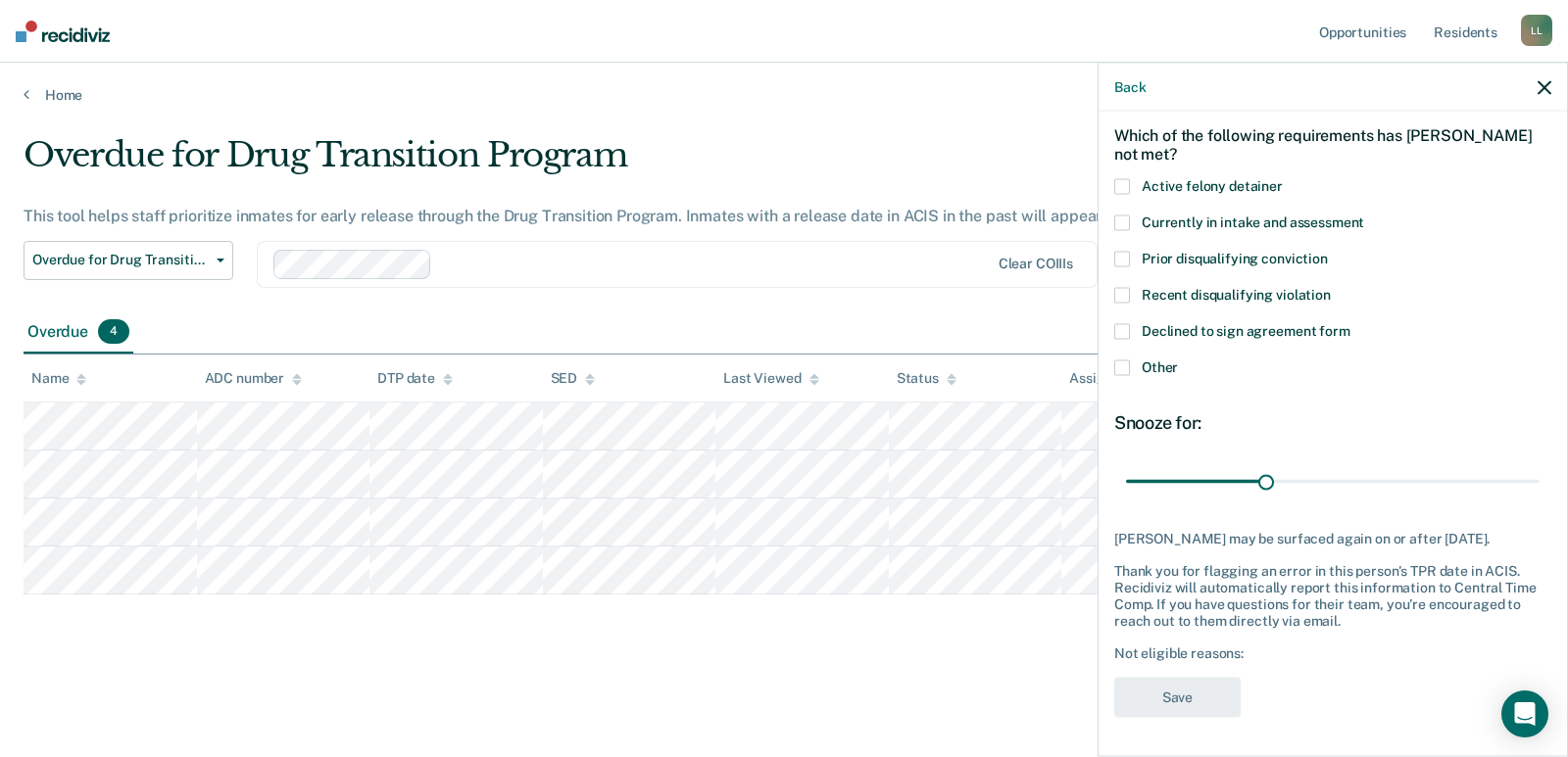
click at [1128, 359] on span at bounding box center [1122, 367] width 16 height 16
click at [1177, 359] on input "Other" at bounding box center [1177, 359] width 0 height 0
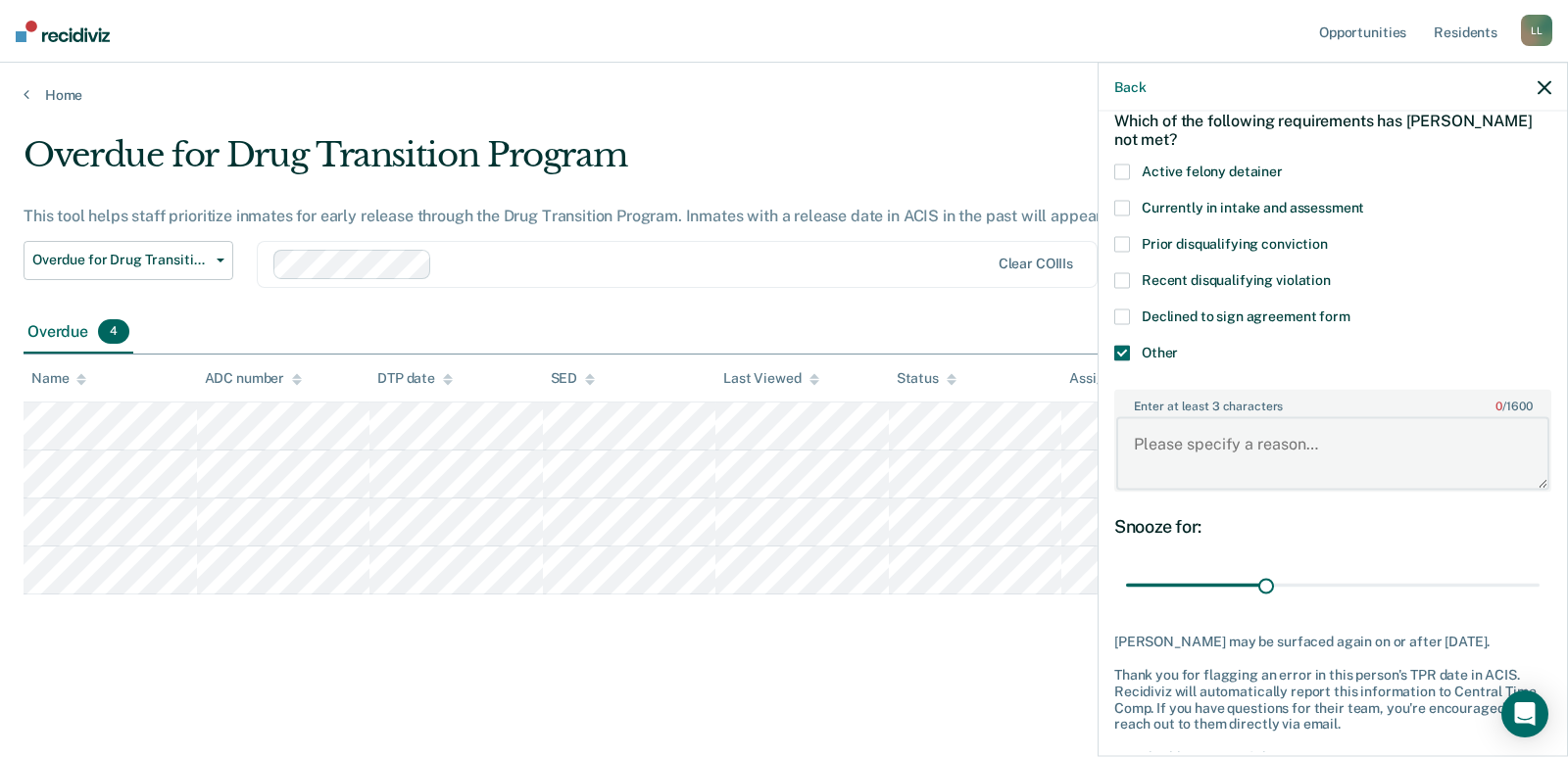
click at [1197, 435] on textarea "Enter at least 3 characters 0 / 1600" at bounding box center [1333, 454] width 433 height 73
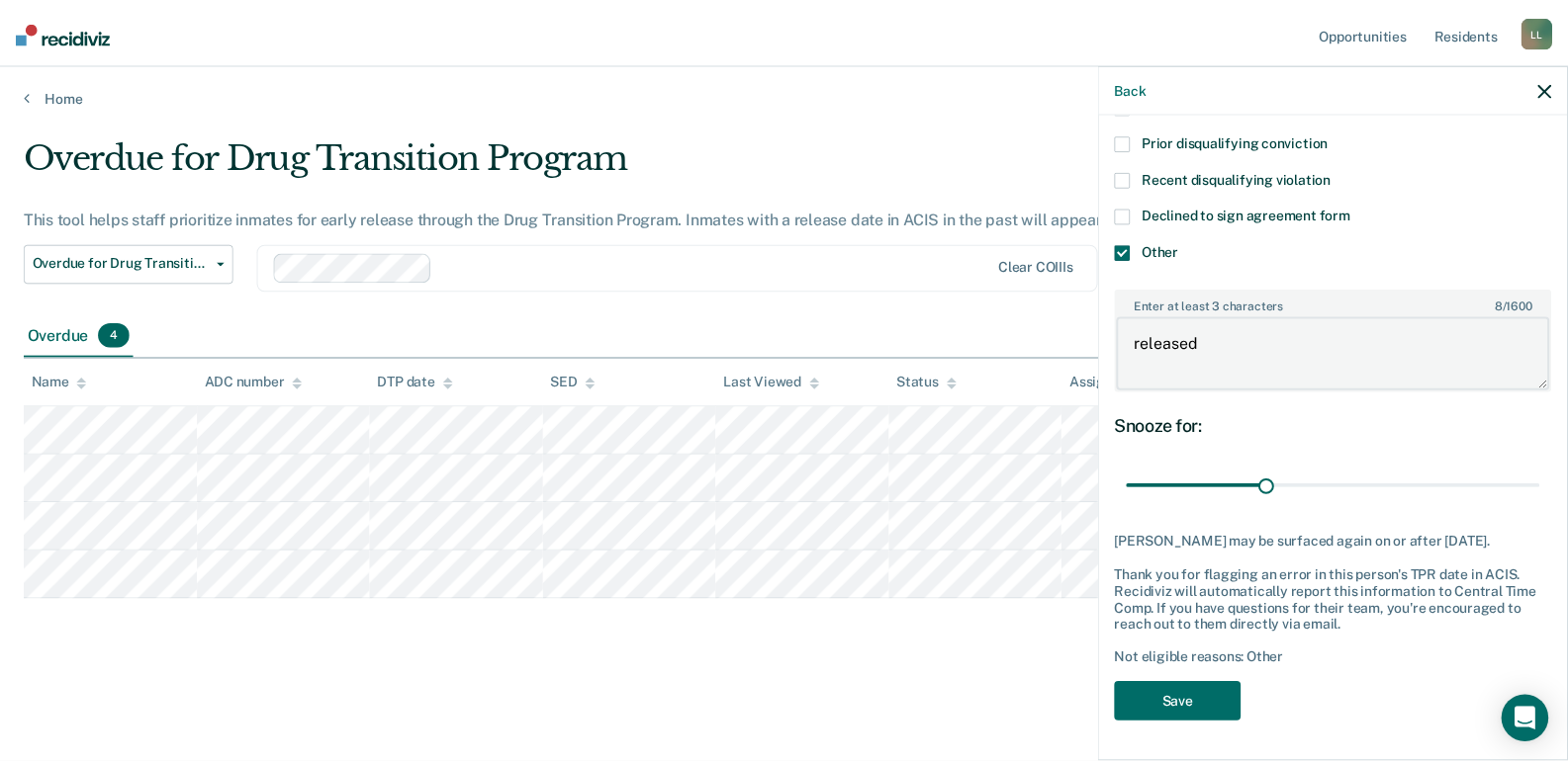
scroll to position [218, 0]
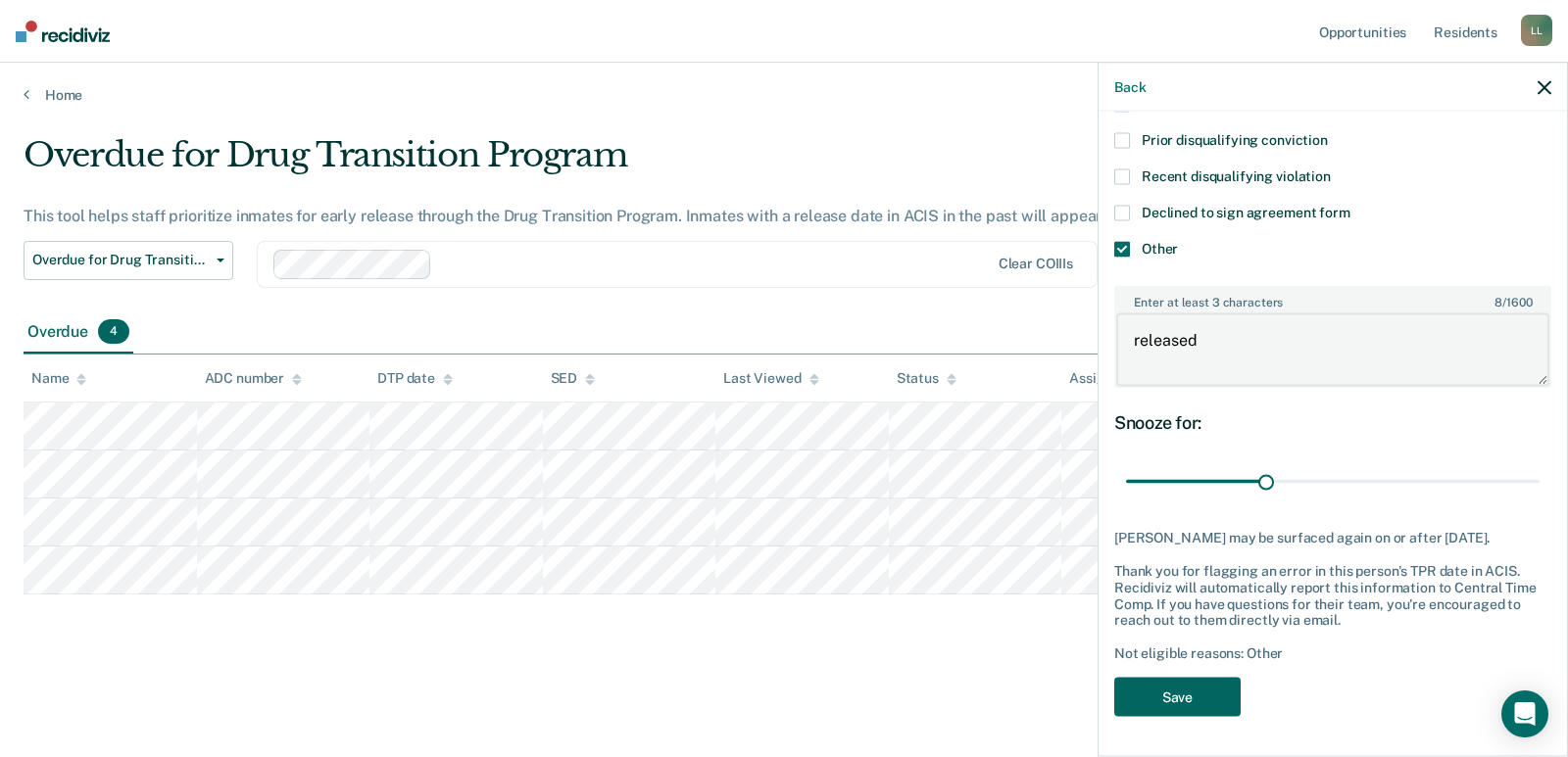
type textarea "released"
click at [1160, 711] on button "Save" at bounding box center [1177, 697] width 126 height 40
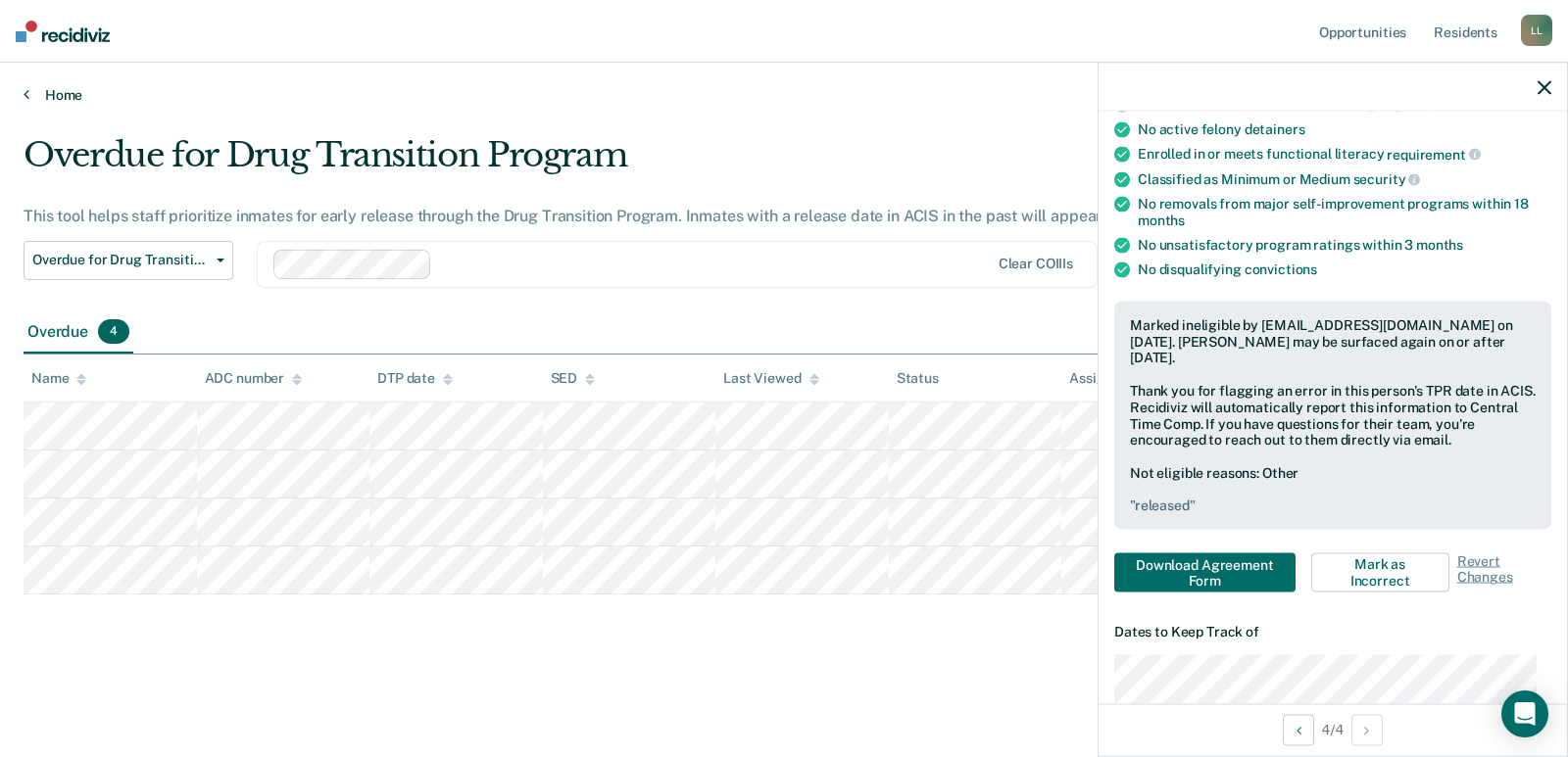
click at [57, 94] on link "Home" at bounding box center [784, 95] width 1521 height 18
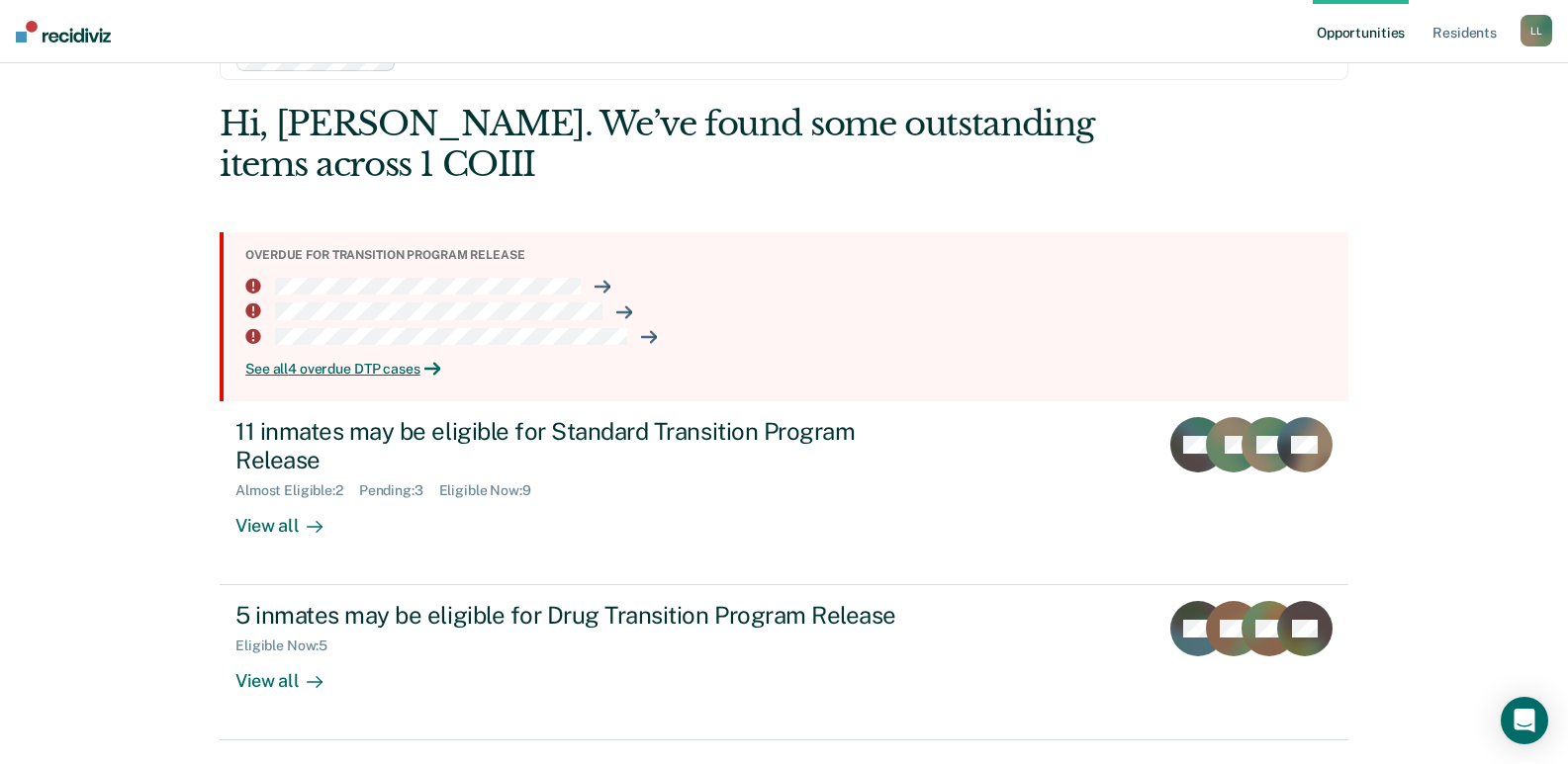
scroll to position [117, 0]
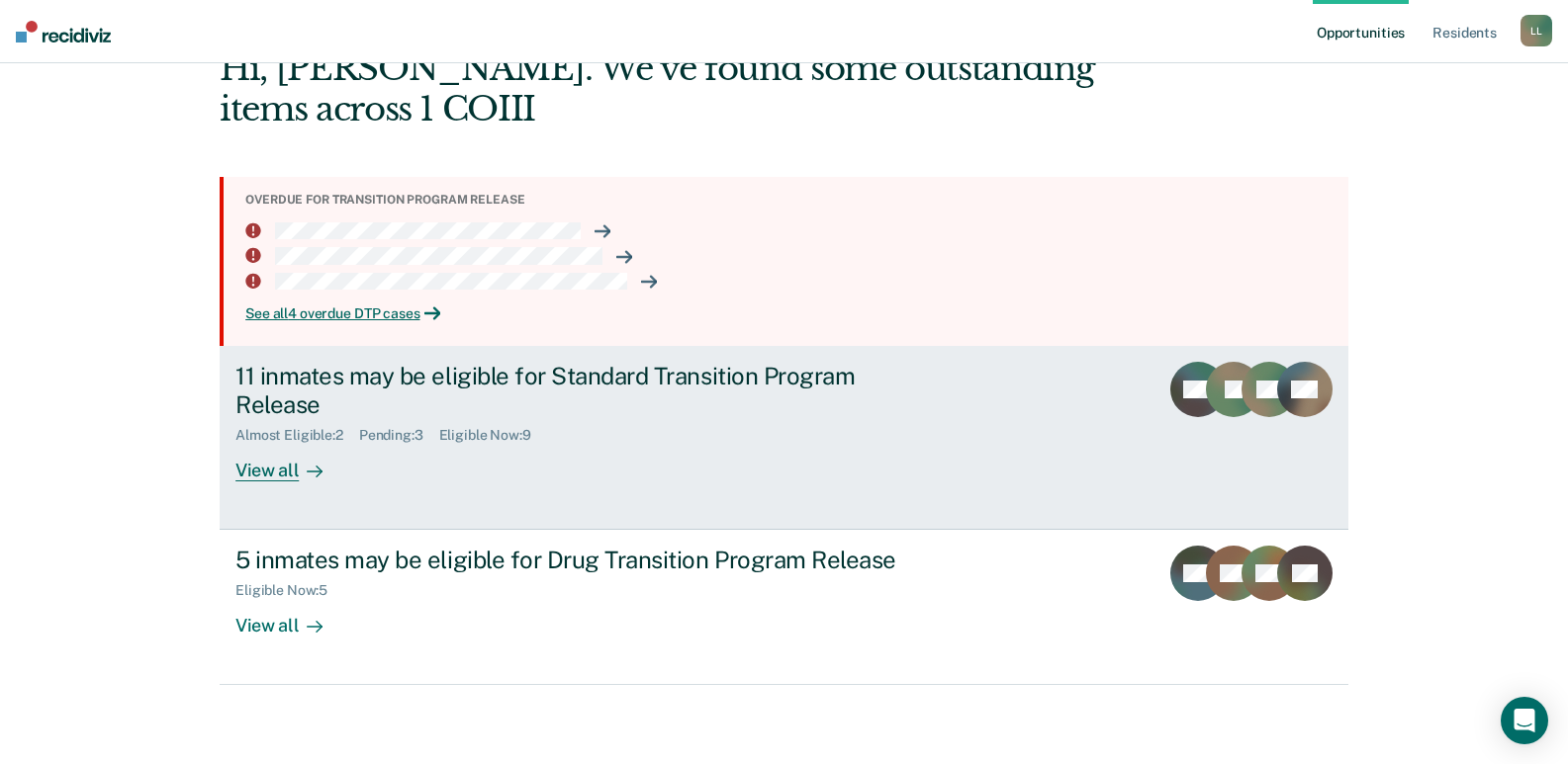
click at [270, 468] on div "View all" at bounding box center [290, 462] width 110 height 39
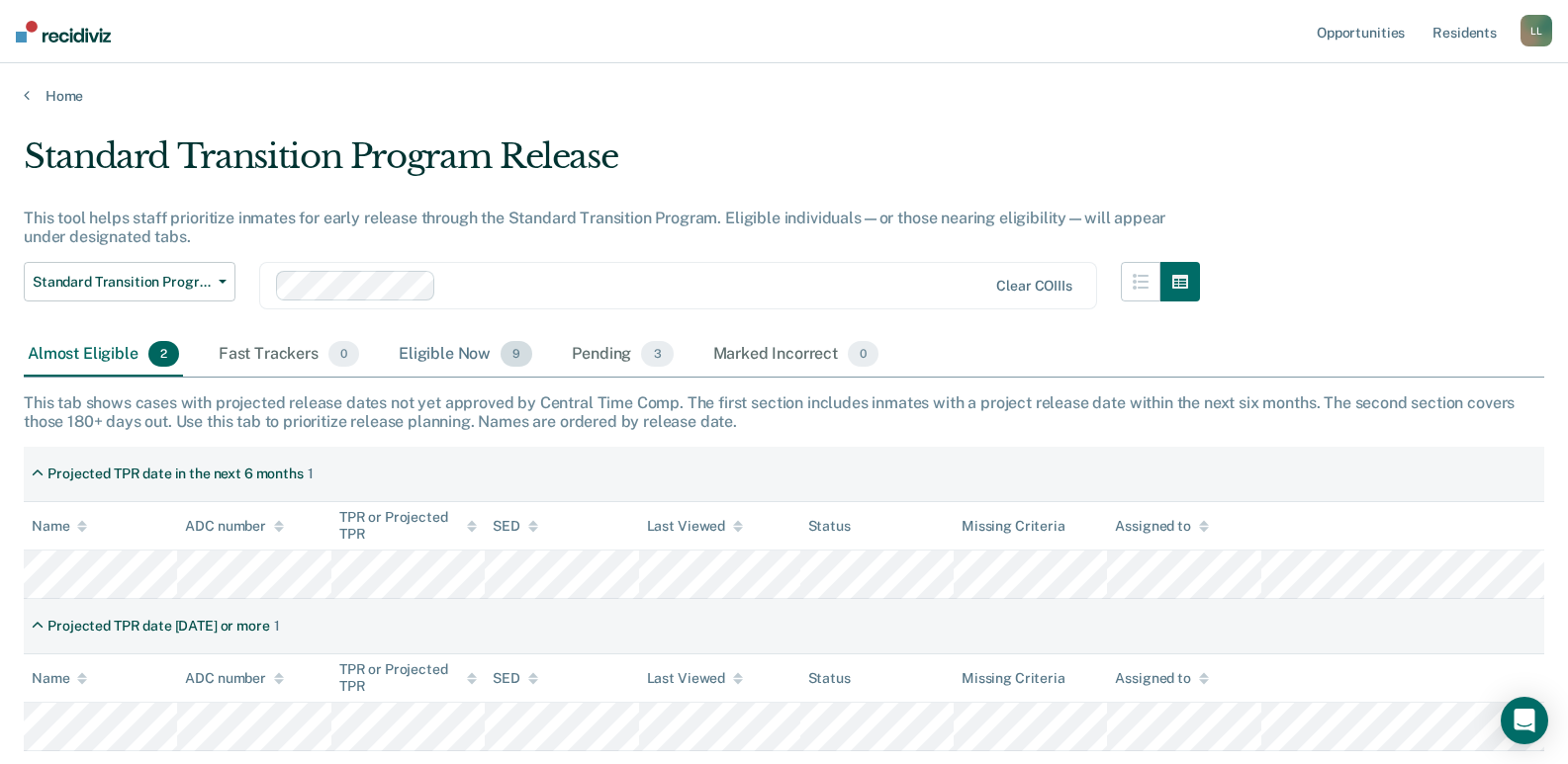
click at [455, 358] on div "Eligible Now 9" at bounding box center [465, 355] width 141 height 44
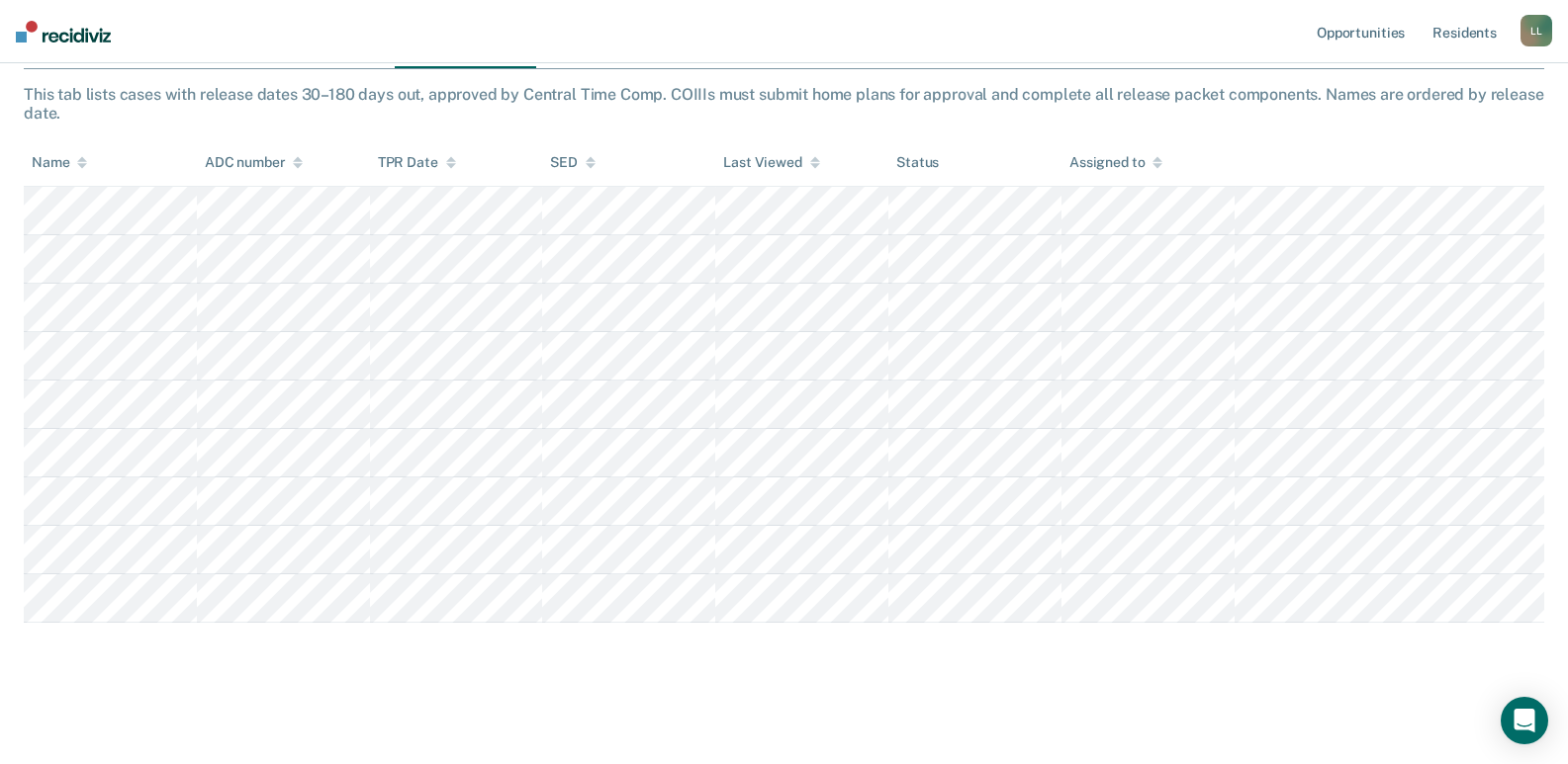
scroll to position [310, 0]
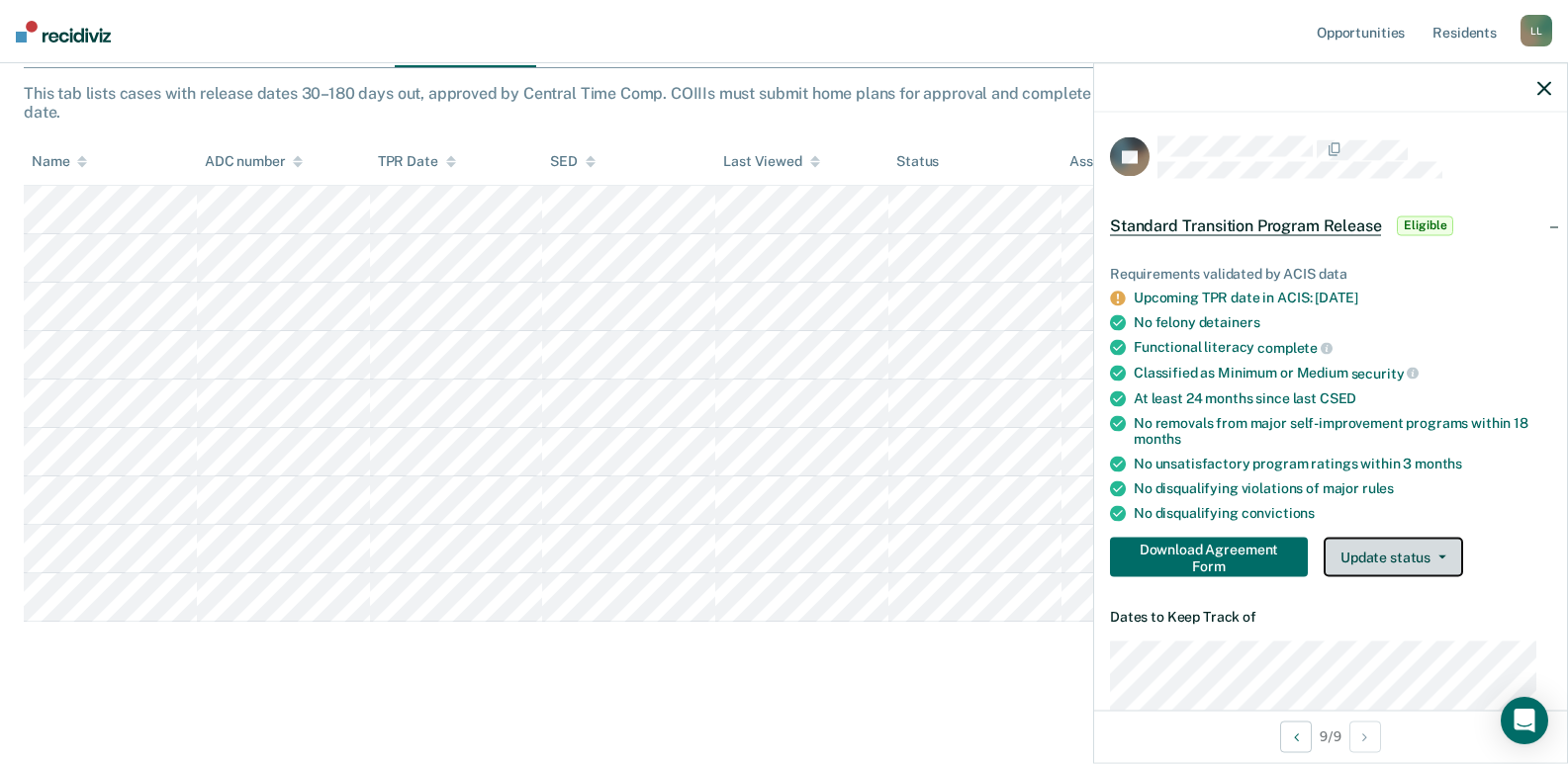
click at [1402, 567] on button "Update status" at bounding box center [1393, 558] width 139 height 40
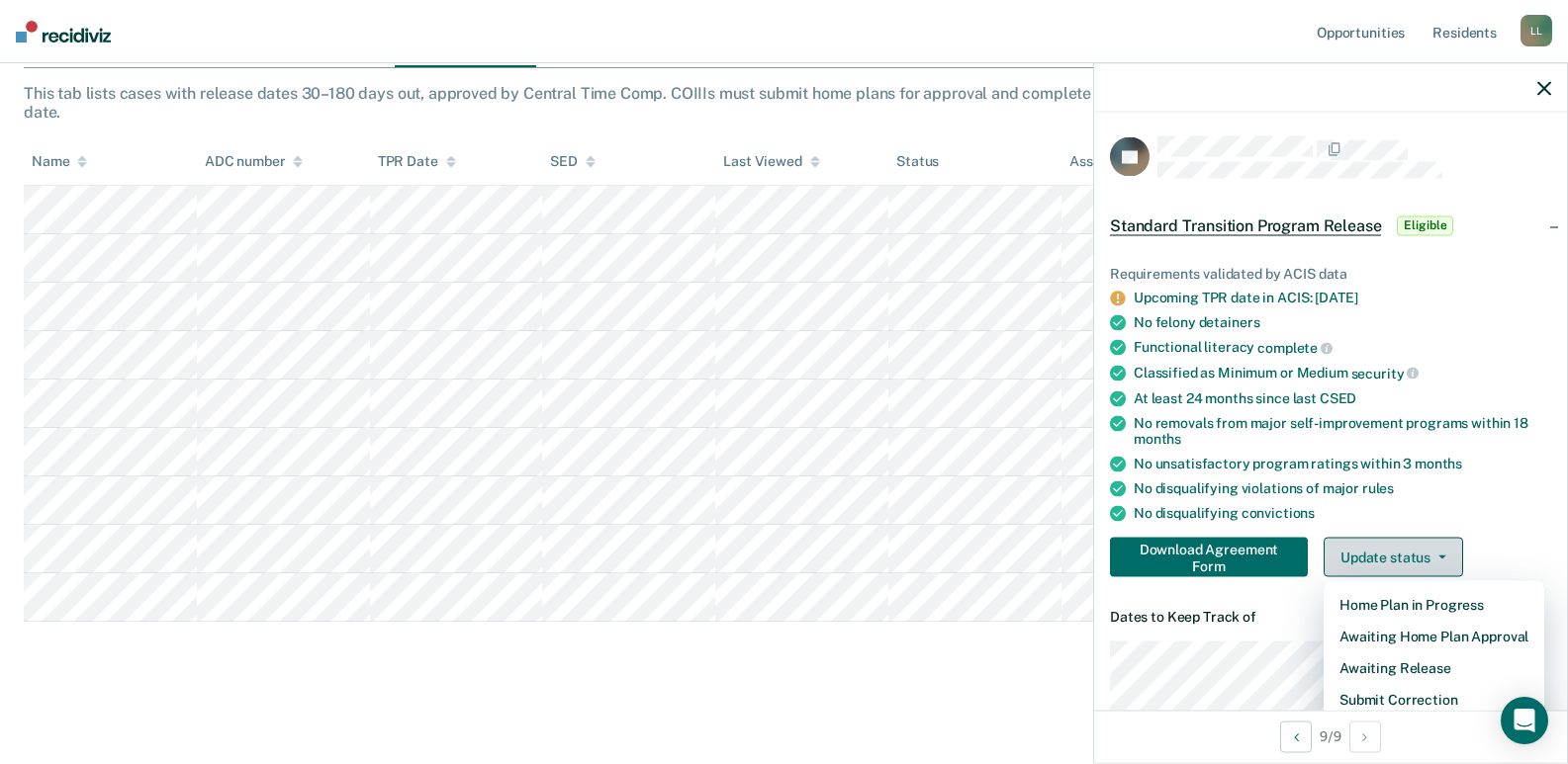
click at [1402, 567] on button "Update status" at bounding box center [1393, 558] width 139 height 40
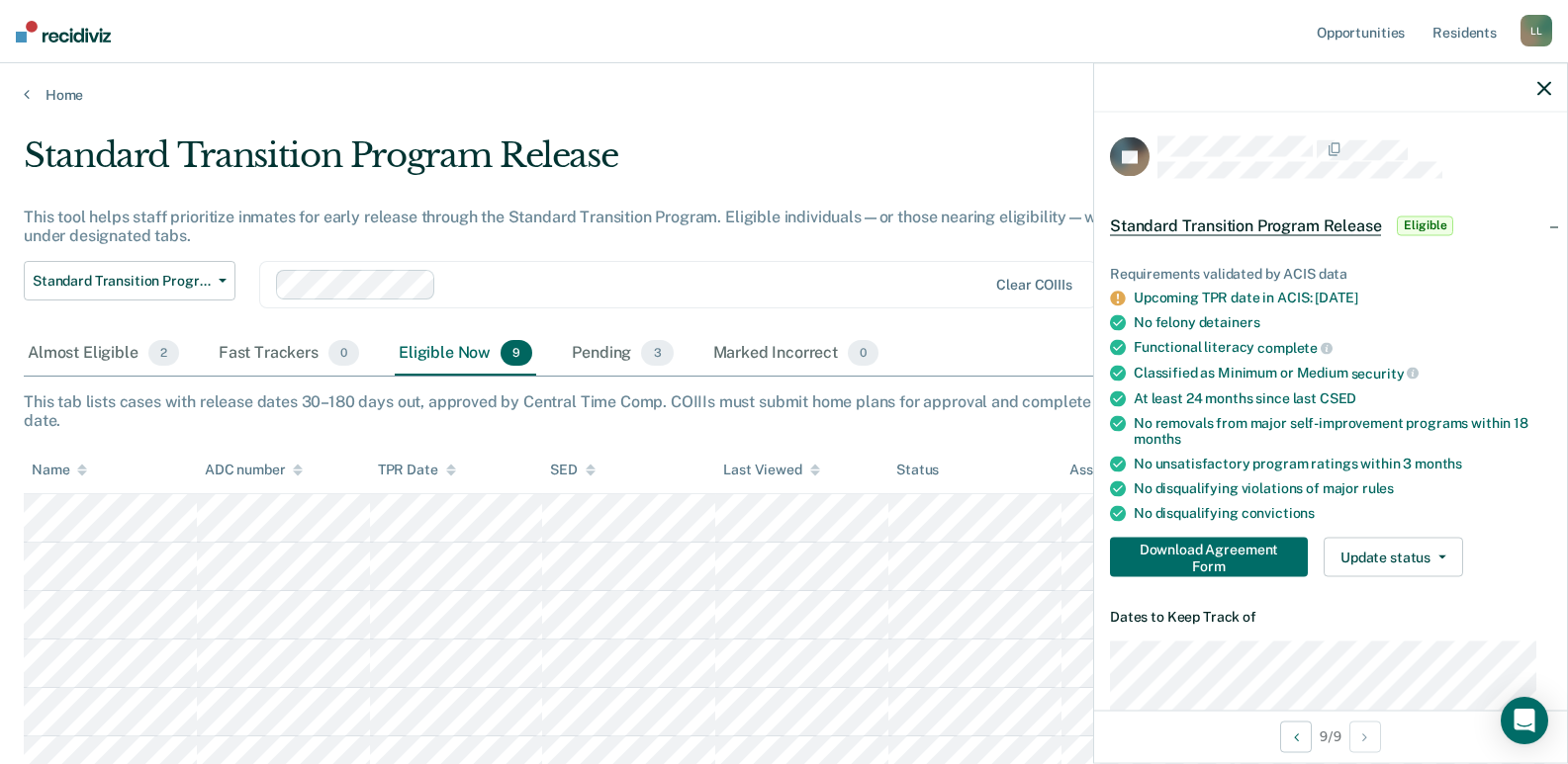
scroll to position [0, 0]
click at [609, 358] on div "Pending 3" at bounding box center [621, 355] width 108 height 44
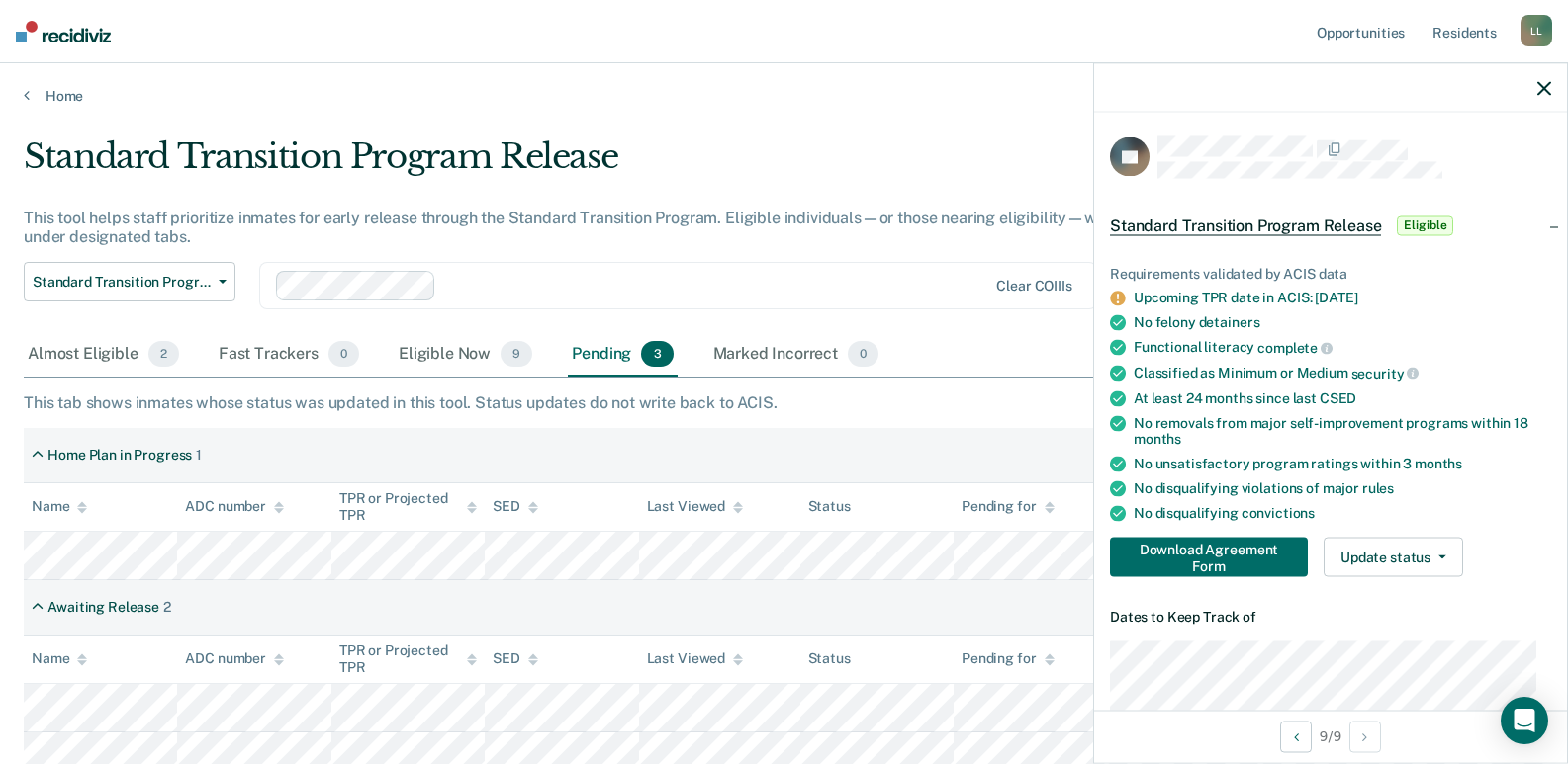
scroll to position [159, 0]
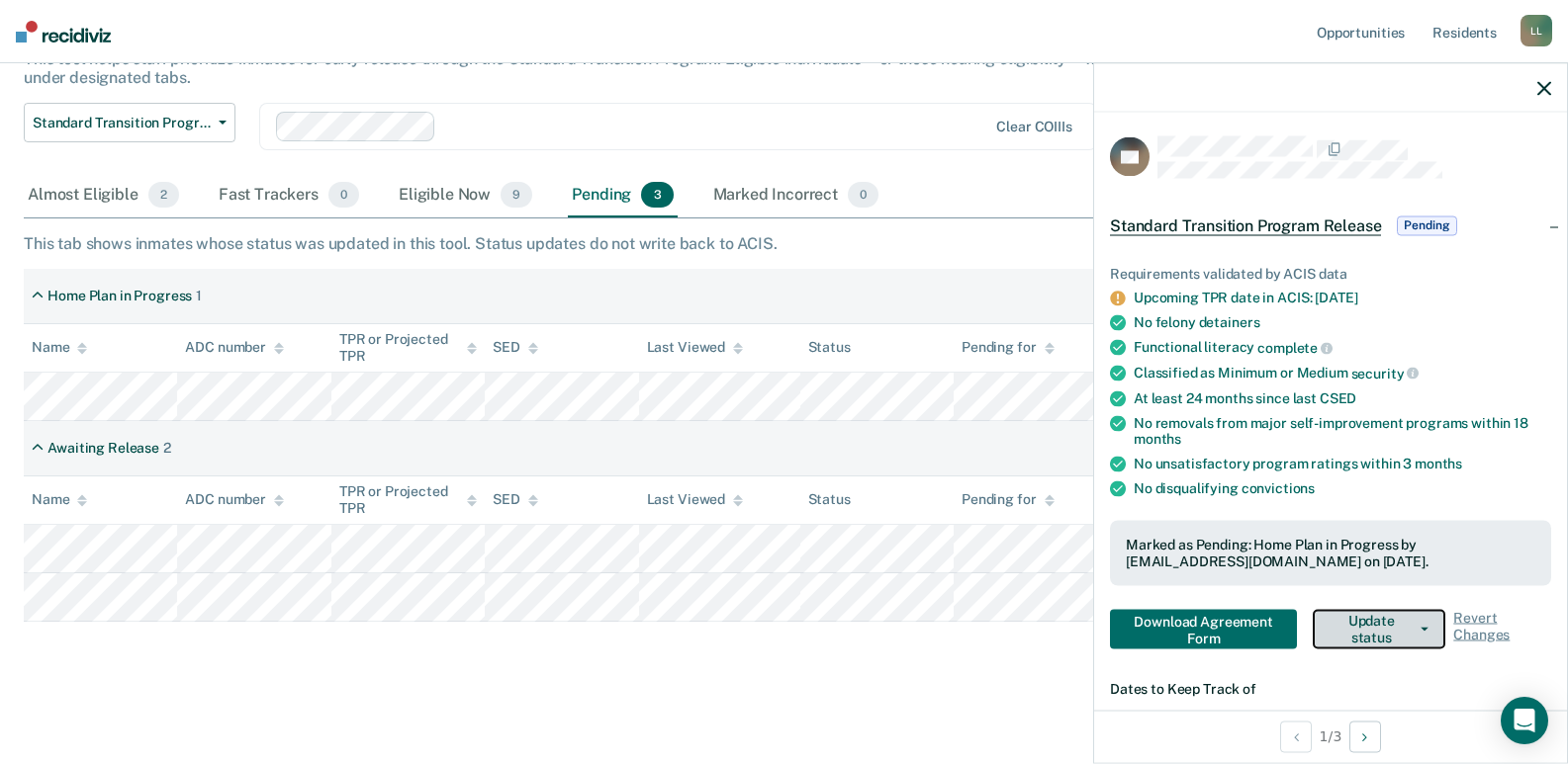
click at [1380, 632] on button "Update status" at bounding box center [1378, 629] width 132 height 40
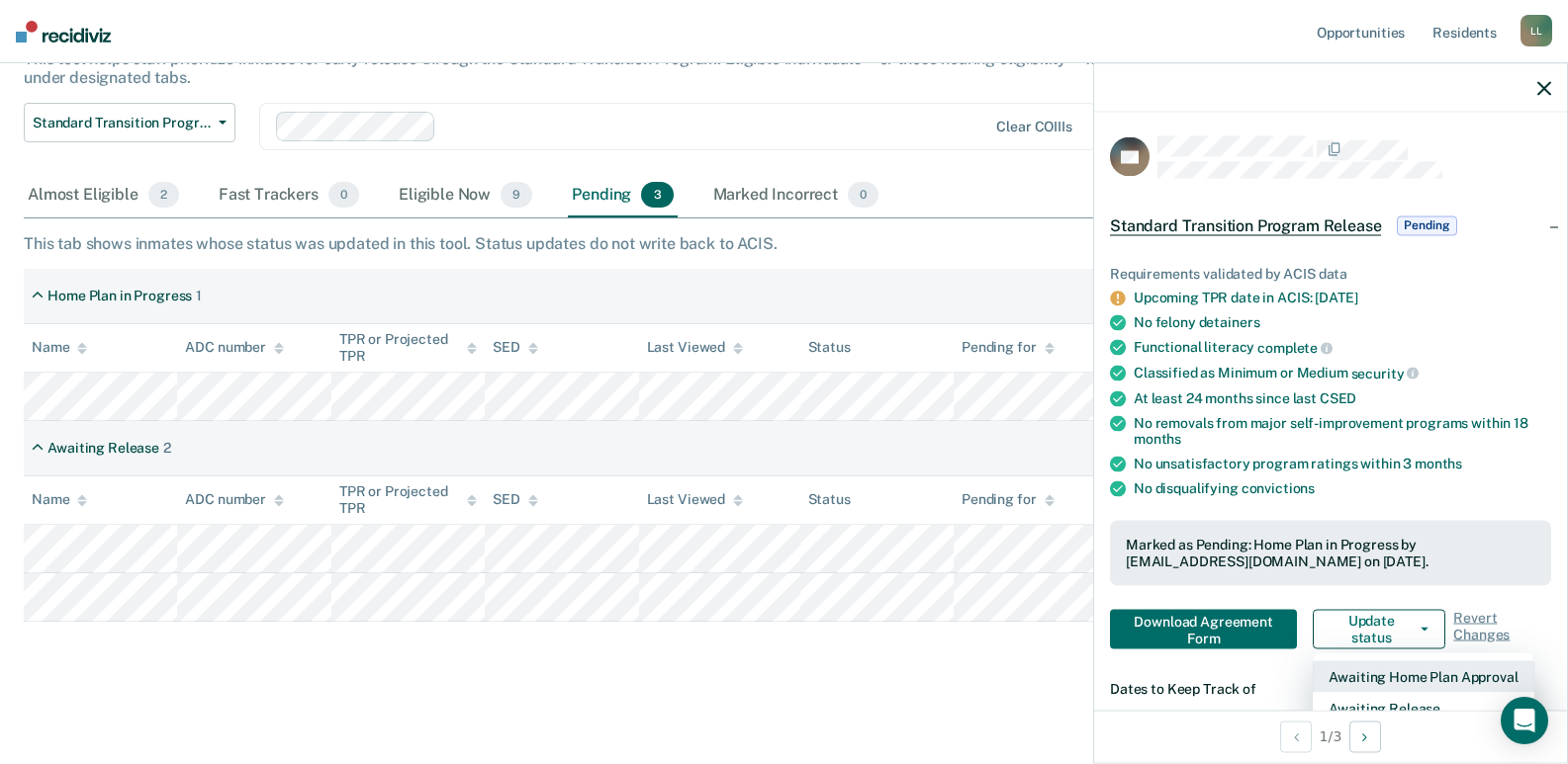
click at [1394, 676] on button "Awaiting Home Plan Approval" at bounding box center [1423, 677] width 221 height 32
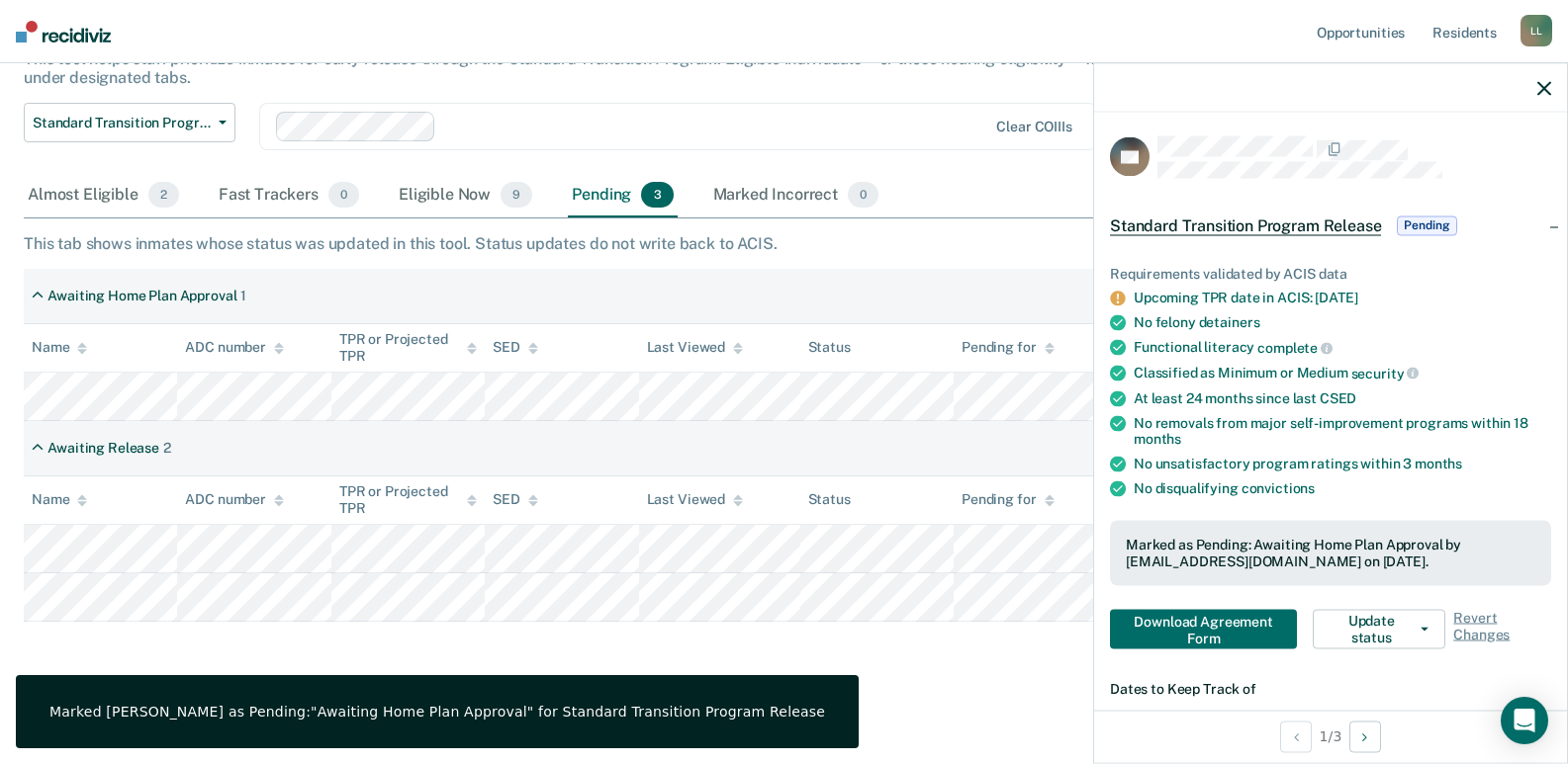
click at [935, 253] on div "Standard Transition Program Release This tool helps staff prioritize inmates fo…" at bounding box center [784, 296] width 1520 height 639
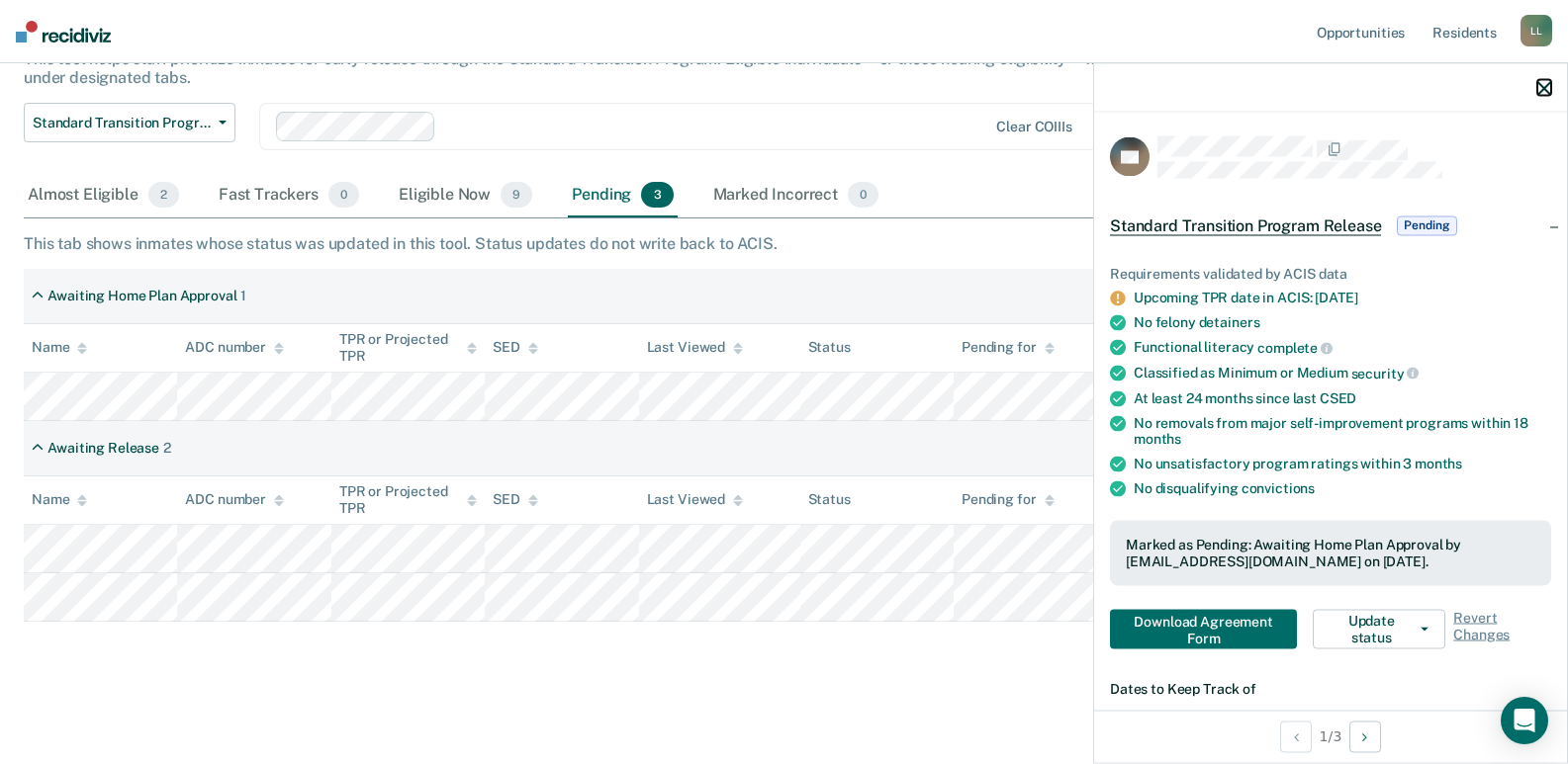
click at [1545, 88] on icon "button" at bounding box center [1544, 88] width 14 height 14
